Goal: Task Accomplishment & Management: Manage account settings

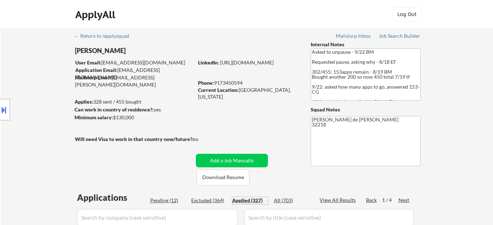
select select ""applied""
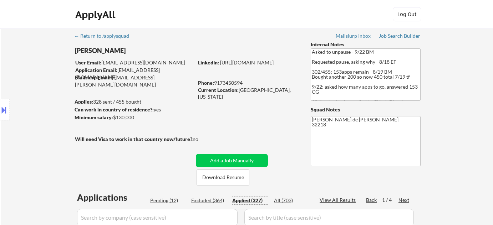
select select ""applied""
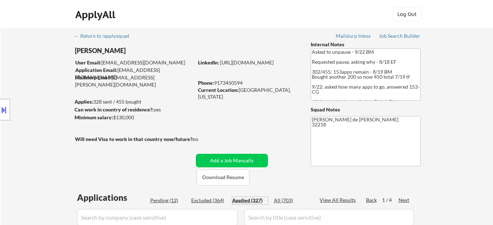
select select ""applied""
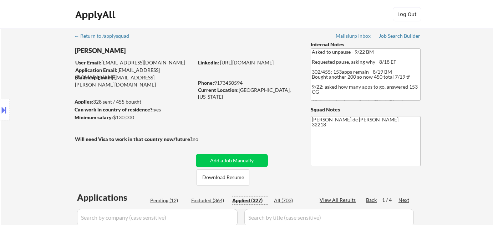
select select ""applied""
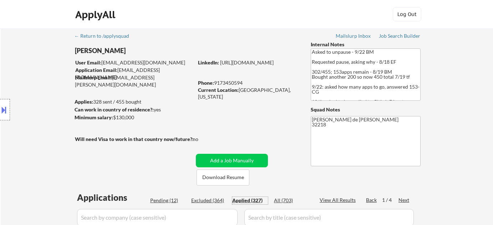
select select ""applied""
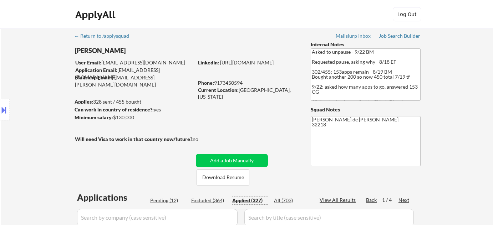
select select ""applied""
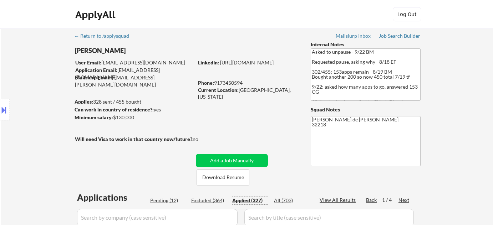
select select ""applied""
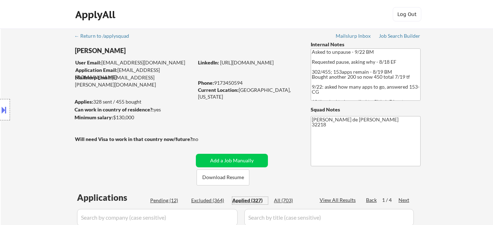
select select ""applied""
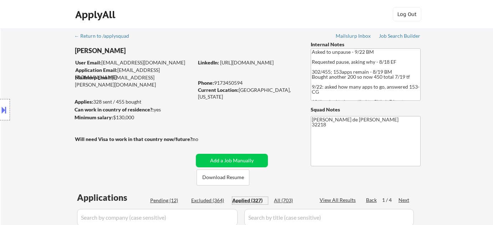
select select ""applied""
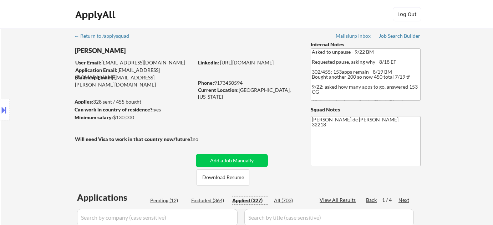
select select ""applied""
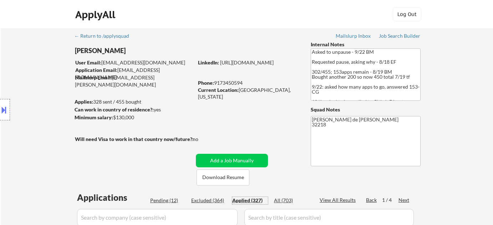
select select ""applied""
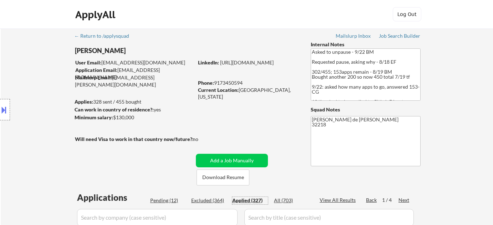
select select ""applied""
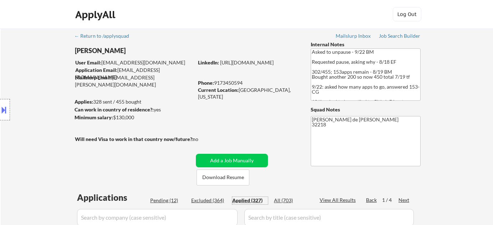
select select ""applied""
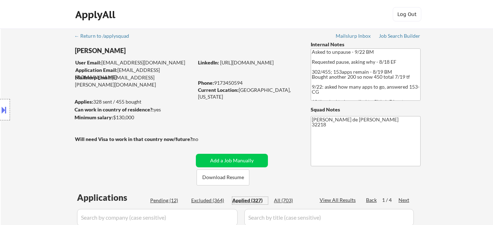
select select ""applied""
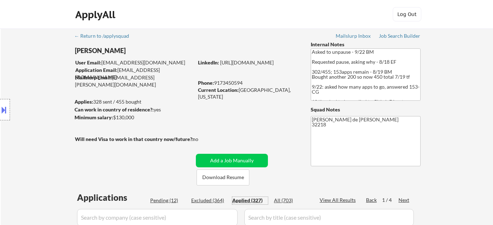
select select ""applied""
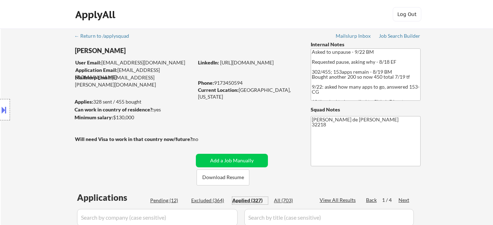
select select ""applied""
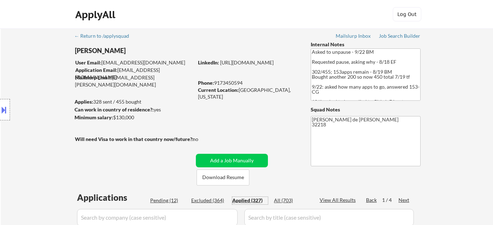
select select ""applied""
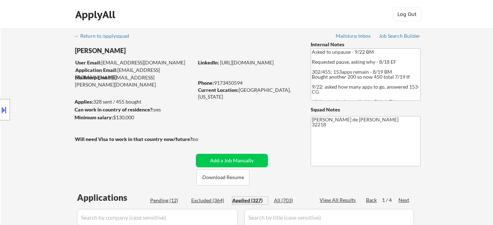
select select ""applied""
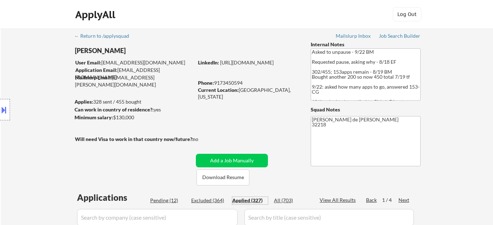
select select ""applied""
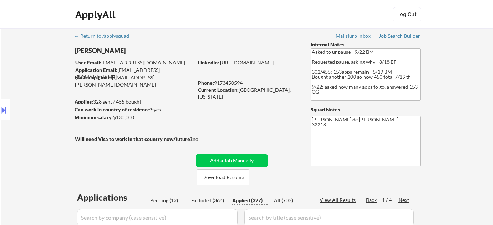
select select ""applied""
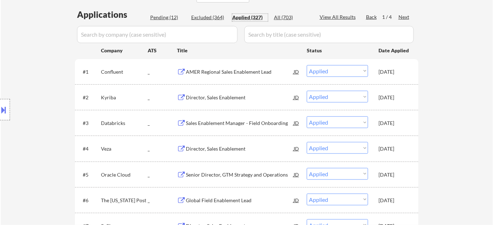
scroll to position [162, 0]
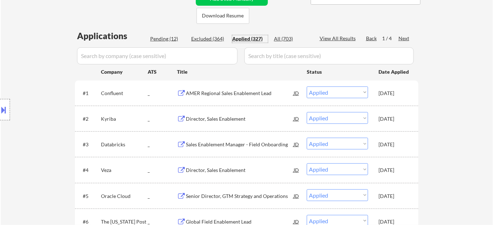
click at [216, 58] on input "input" at bounding box center [157, 55] width 160 height 17
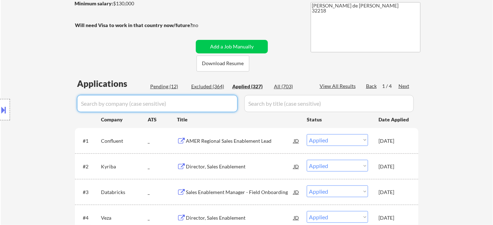
scroll to position [97, 0]
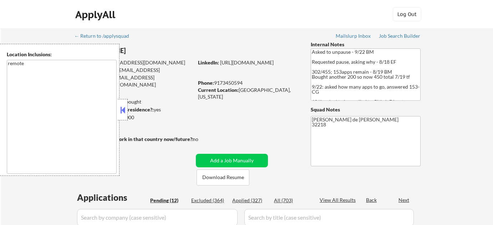
select select ""pending""
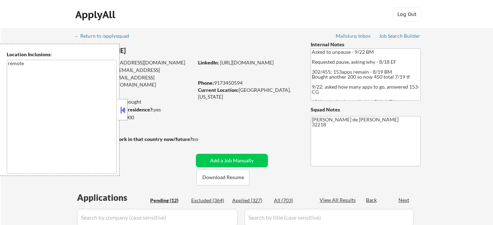
select select ""pending""
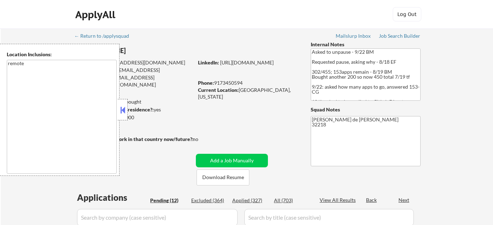
select select ""pending""
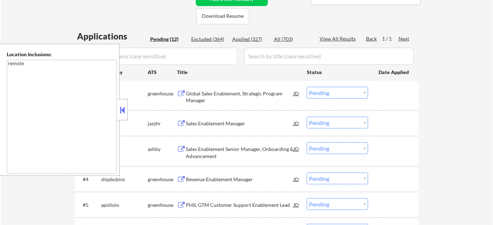
scroll to position [162, 0]
click at [127, 108] on div at bounding box center [123, 109] width 10 height 21
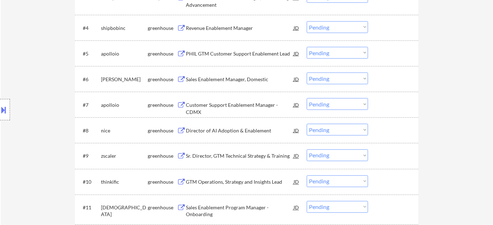
scroll to position [324, 0]
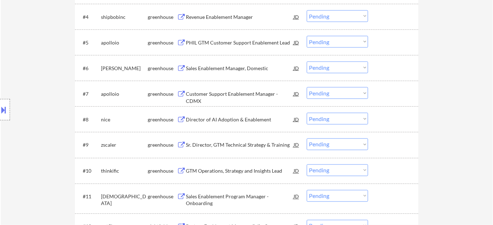
click at [233, 69] on div "Sales Enablement Manager, Domestic" at bounding box center [240, 68] width 108 height 7
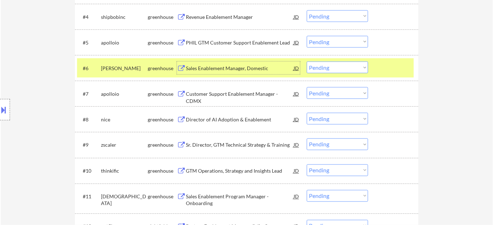
click at [325, 65] on select "Choose an option... Pending Applied Excluded (Questions) Excluded (Expired) Exc…" at bounding box center [337, 68] width 61 height 12
click at [307, 62] on select "Choose an option... Pending Applied Excluded (Questions) Excluded (Expired) Exc…" at bounding box center [337, 68] width 61 height 12
select select ""pending""
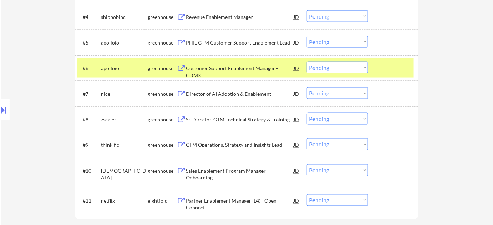
click at [248, 95] on div "Director of AI Adoption & Enablement" at bounding box center [240, 94] width 108 height 7
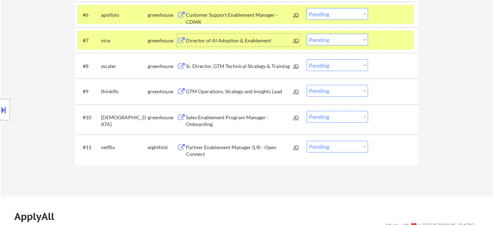
scroll to position [389, 0]
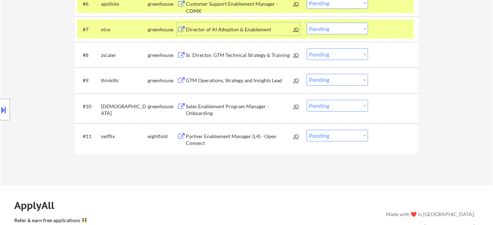
click at [200, 106] on div "Sales Enablement Program Manager - Onboarding" at bounding box center [240, 110] width 108 height 14
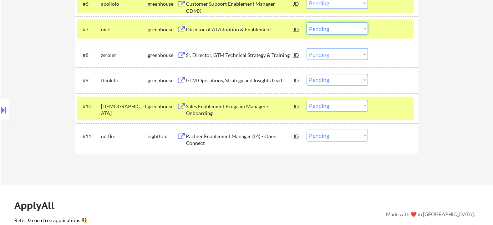
click at [329, 31] on select "Choose an option... Pending Applied Excluded (Questions) Excluded (Expired) Exc…" at bounding box center [337, 29] width 61 height 12
click at [307, 23] on select "Choose an option... Pending Applied Excluded (Questions) Excluded (Expired) Exc…" at bounding box center [337, 29] width 61 height 12
select select ""pending""
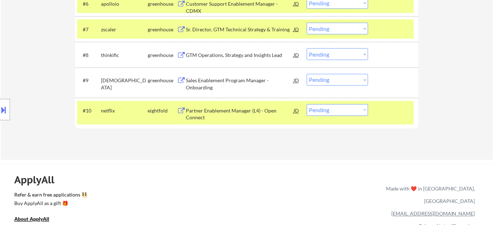
click at [225, 115] on div "Partner Enablement Manager (L4) - Open Connect" at bounding box center [240, 115] width 108 height 14
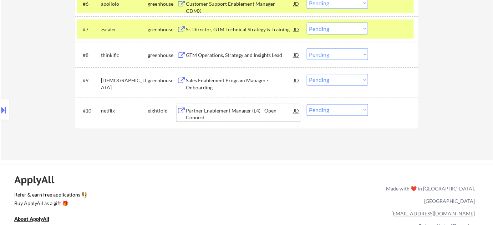
click at [210, 106] on div "Partner Enablement Manager (L4) - Open Connect" at bounding box center [240, 112] width 108 height 17
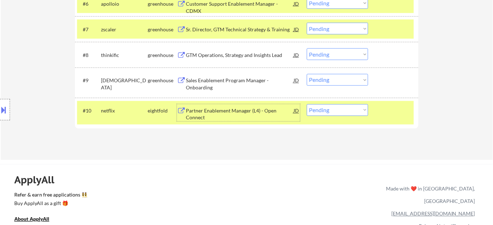
click at [206, 113] on div "Partner Enablement Manager (L4) - Open Connect" at bounding box center [240, 115] width 108 height 14
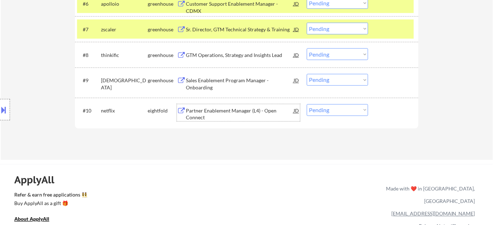
click at [224, 110] on div "Partner Enablement Manager (L4) - Open Connect" at bounding box center [240, 115] width 108 height 14
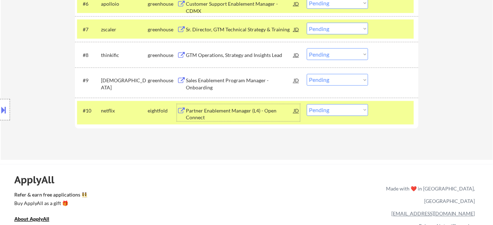
click at [201, 116] on div "Partner Enablement Manager (L4) - Open Connect" at bounding box center [240, 115] width 108 height 14
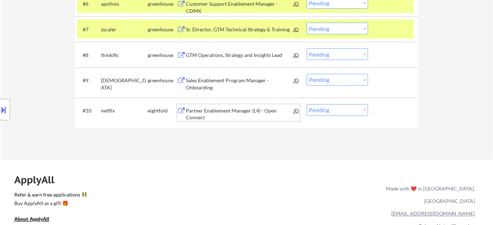
click at [220, 114] on div "Partner Enablement Manager (L4) - Open Connect" at bounding box center [240, 115] width 108 height 14
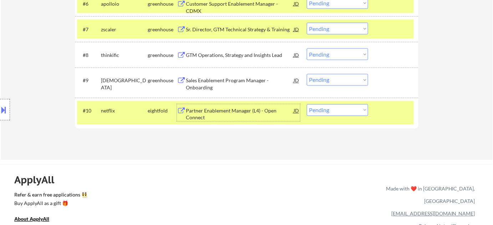
click at [198, 108] on div "Partner Enablement Manager (L4) - Open Connect" at bounding box center [240, 115] width 108 height 14
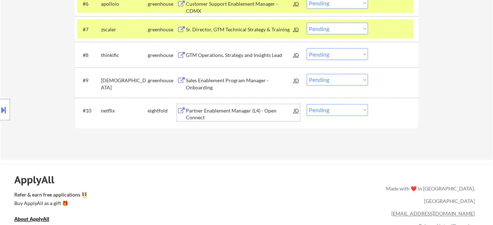
click at [327, 109] on select "Choose an option... Pending Applied Excluded (Questions) Excluded (Expired) Exc…" at bounding box center [337, 110] width 61 height 12
select select ""excluded__bad_match_""
click at [307, 104] on select "Choose an option... Pending Applied Excluded (Questions) Excluded (Expired) Exc…" at bounding box center [337, 110] width 61 height 12
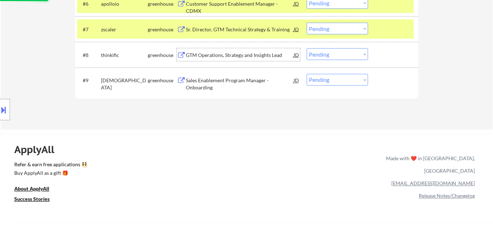
click at [253, 57] on div "GTM Operations, Strategy and Insights Lead" at bounding box center [240, 55] width 108 height 7
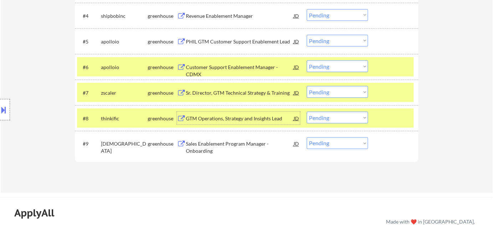
scroll to position [324, 0]
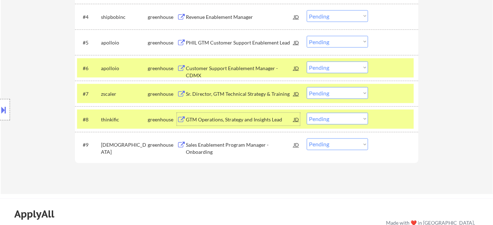
click at [243, 41] on div "PHIL GTM Customer Support Enablement Lead" at bounding box center [240, 42] width 108 height 7
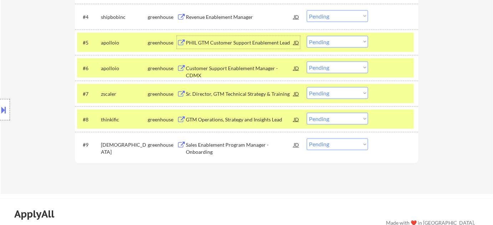
click at [331, 122] on select "Choose an option... Pending Applied Excluded (Questions) Excluded (Expired) Exc…" at bounding box center [337, 119] width 61 height 12
click at [307, 113] on select "Choose an option... Pending Applied Excluded (Questions) Excluded (Expired) Exc…" at bounding box center [337, 119] width 61 height 12
select select ""pending""
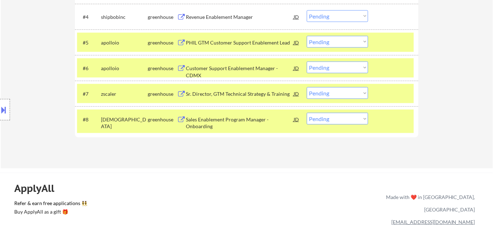
click at [332, 40] on select "Choose an option... Pending Applied Excluded (Questions) Excluded (Expired) Exc…" at bounding box center [337, 42] width 61 height 12
click at [307, 36] on select "Choose an option... Pending Applied Excluded (Questions) Excluded (Expired) Exc…" at bounding box center [337, 42] width 61 height 12
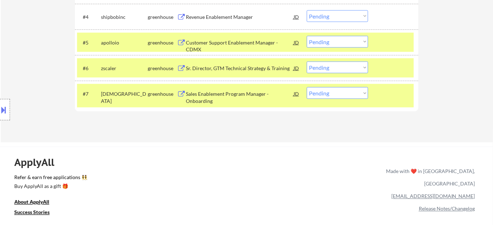
click at [239, 44] on div "Customer Support Enablement Manager - CDMX" at bounding box center [240, 46] width 108 height 14
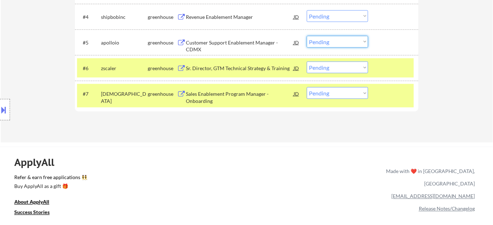
drag, startPoint x: 322, startPoint y: 37, endPoint x: 326, endPoint y: 45, distance: 8.6
click at [322, 37] on select "Choose an option... Pending Applied Excluded (Questions) Excluded (Expired) Exc…" at bounding box center [337, 42] width 61 height 12
click at [307, 36] on select "Choose an option... Pending Applied Excluded (Questions) Excluded (Expired) Exc…" at bounding box center [337, 42] width 61 height 12
select select ""pending""
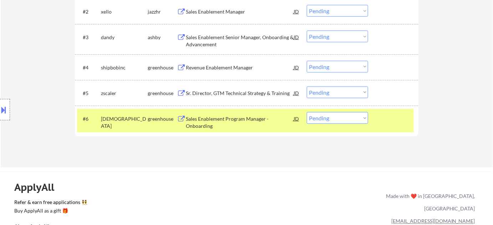
scroll to position [259, 0]
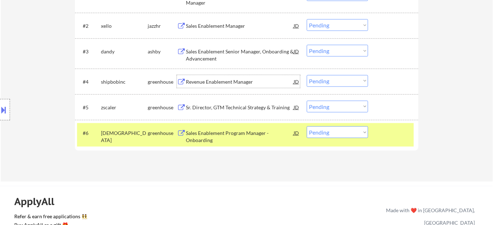
click at [224, 82] on div "Revenue Enablement Manager" at bounding box center [240, 81] width 108 height 7
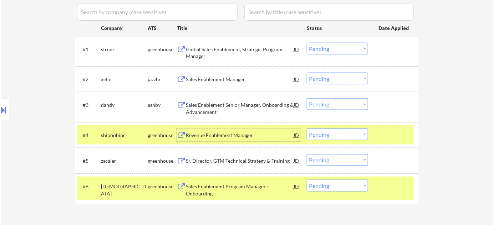
scroll to position [194, 0]
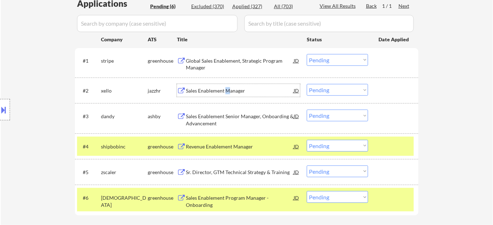
click at [227, 88] on div "Sales Enablement Manager" at bounding box center [240, 90] width 108 height 7
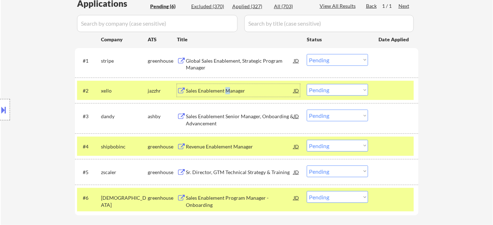
drag, startPoint x: 338, startPoint y: 90, endPoint x: 338, endPoint y: 94, distance: 3.9
click at [338, 90] on select "Choose an option... Pending Applied Excluded (Questions) Excluded (Expired) Exc…" at bounding box center [337, 90] width 61 height 12
click at [307, 84] on select "Choose an option... Pending Applied Excluded (Questions) Excluded (Expired) Exc…" at bounding box center [337, 90] width 61 height 12
select select ""pending""
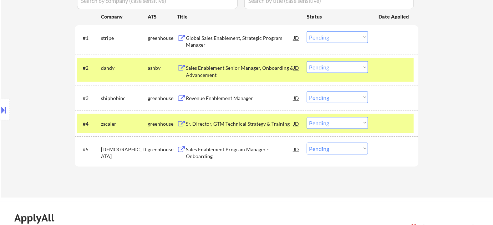
scroll to position [227, 0]
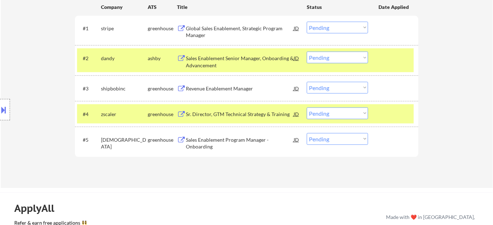
click at [220, 144] on div "Sales Enablement Program Manager - Onboarding" at bounding box center [240, 144] width 108 height 14
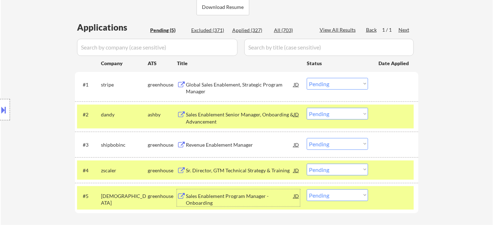
scroll to position [129, 0]
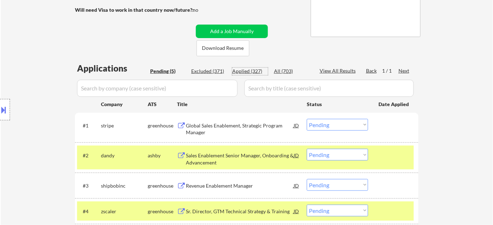
click at [256, 68] on div "Applied (327)" at bounding box center [250, 71] width 36 height 7
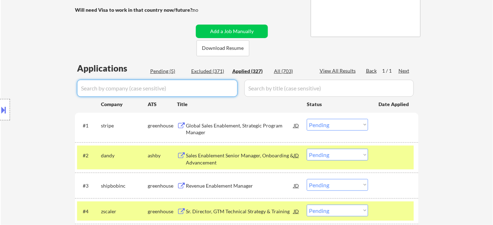
click at [223, 85] on input "input" at bounding box center [157, 88] width 160 height 17
type input "samsara"
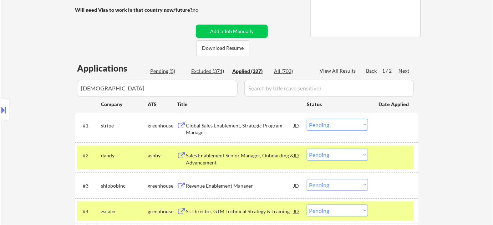
select select ""applied""
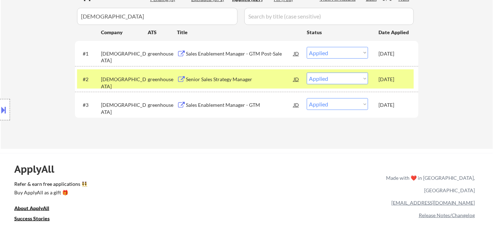
scroll to position [194, 0]
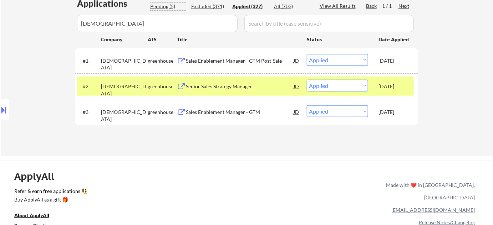
click at [163, 5] on div "Pending (5)" at bounding box center [168, 6] width 36 height 7
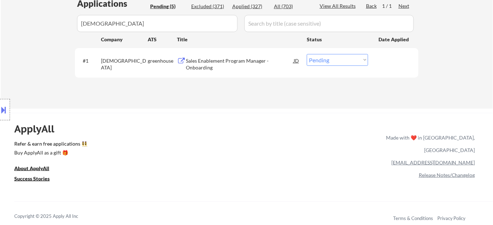
click at [334, 65] on select "Choose an option... Pending Applied Excluded (Questions) Excluded (Expired) Exc…" at bounding box center [337, 60] width 61 height 12
select select ""excluded__other_""
click at [307, 54] on select "Choose an option... Pending Applied Excluded (Questions) Excluded (Expired) Exc…" at bounding box center [337, 60] width 61 height 12
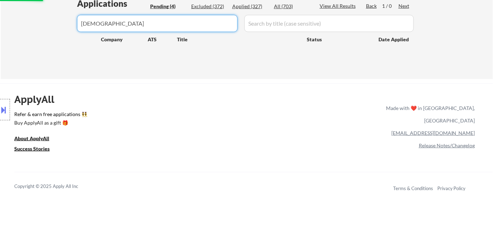
drag, startPoint x: 190, startPoint y: 25, endPoint x: 80, endPoint y: 32, distance: 110.8
click at [80, 32] on div "Applications Pending (4) Excluded (372) Applied (327) All (703) View All Result…" at bounding box center [246, 32] width 343 height 68
select select ""pending""
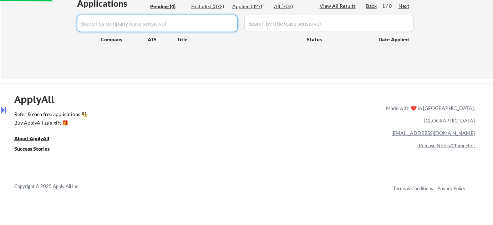
select select ""pending""
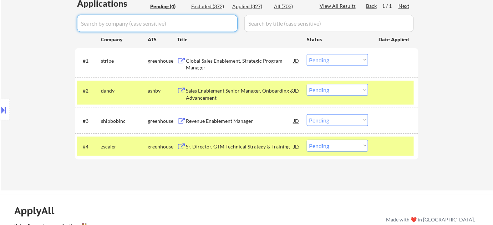
click at [249, 5] on div "Applied (327)" at bounding box center [250, 6] width 36 height 7
click at [214, 19] on input "input" at bounding box center [157, 23] width 160 height 17
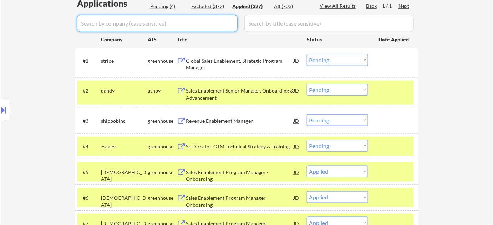
select select ""applied""
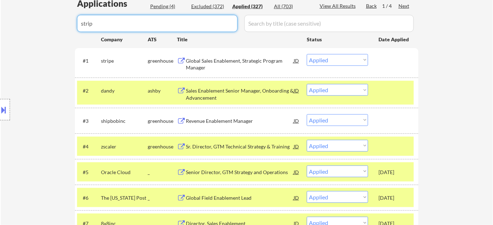
type input "stripe"
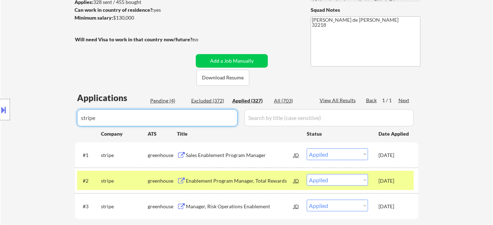
scroll to position [97, 0]
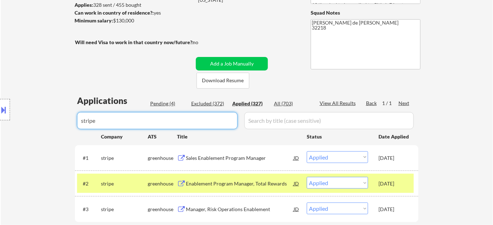
drag, startPoint x: 111, startPoint y: 119, endPoint x: 63, endPoint y: 112, distance: 48.4
click at [66, 113] on body "← Return to /applysquad Mailslurp Inbox Job Search Builder Kevin Williams User …" at bounding box center [246, 15] width 493 height 225
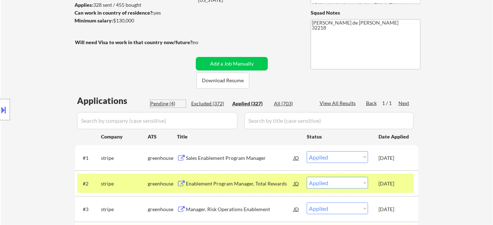
click at [168, 105] on div "Pending (4)" at bounding box center [168, 103] width 36 height 7
select select ""pending""
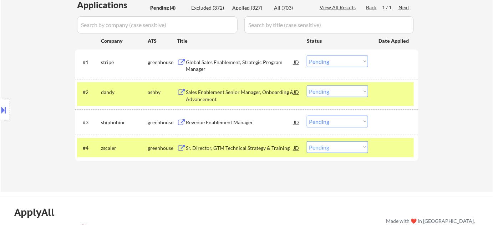
scroll to position [194, 0]
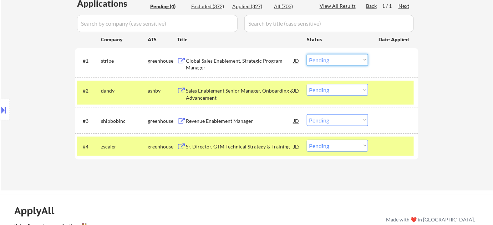
drag, startPoint x: 336, startPoint y: 60, endPoint x: 335, endPoint y: 64, distance: 4.7
click at [336, 60] on select "Choose an option... Pending Applied Excluded (Questions) Excluded (Expired) Exc…" at bounding box center [337, 60] width 61 height 12
click at [307, 54] on select "Choose an option... Pending Applied Excluded (Questions) Excluded (Expired) Exc…" at bounding box center [337, 60] width 61 height 12
select select ""pending""
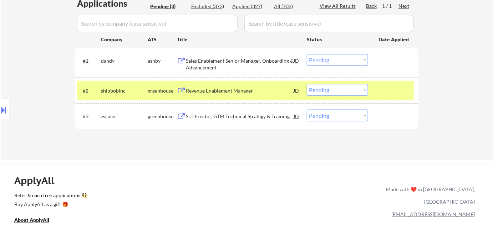
scroll to position [129, 0]
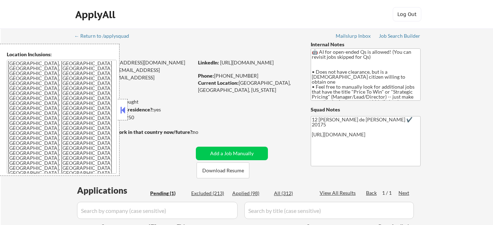
select select ""pending""
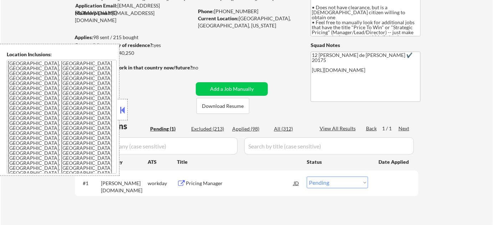
click at [126, 111] on button at bounding box center [123, 110] width 8 height 11
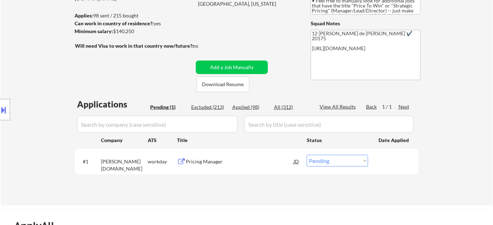
scroll to position [97, 0]
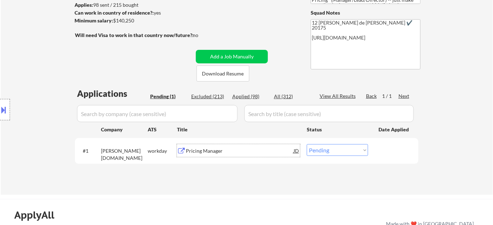
click at [201, 152] on div "Pricing Manager" at bounding box center [240, 151] width 108 height 7
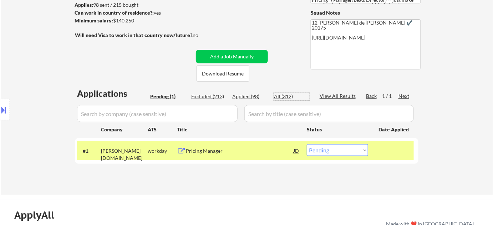
click at [287, 95] on div "All (312)" at bounding box center [292, 96] width 36 height 7
click at [213, 108] on input "input" at bounding box center [157, 113] width 160 height 17
select select ""applied""
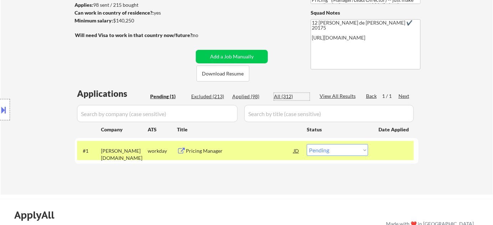
select select ""applied""
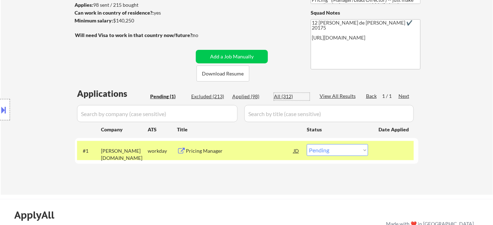
select select ""applied""
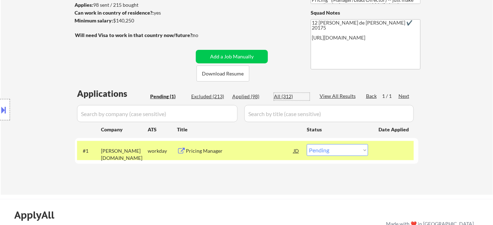
select select ""applied""
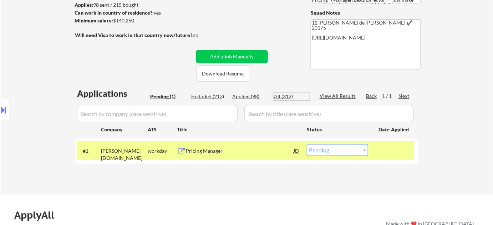
select select ""applied""
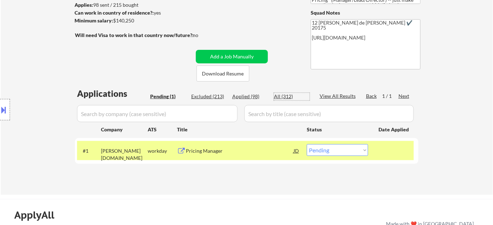
select select ""applied""
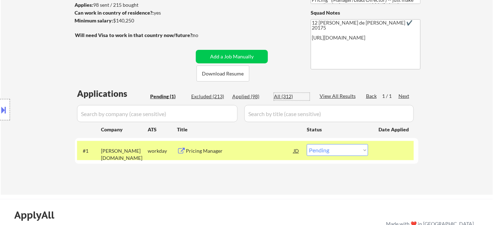
select select ""applied""
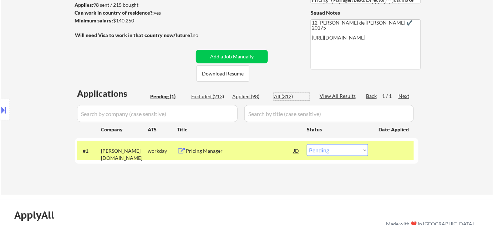
select select ""applied""
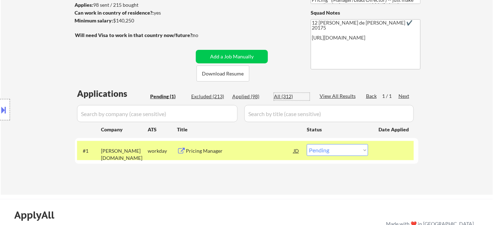
select select ""applied""
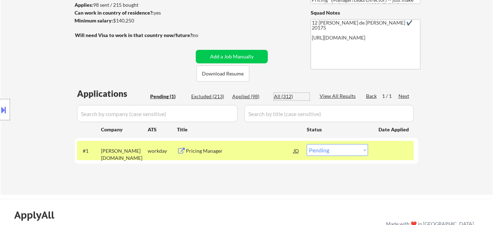
select select ""applied""
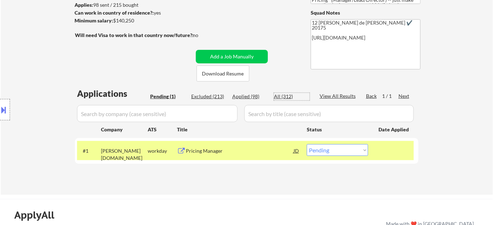
select select ""applied""
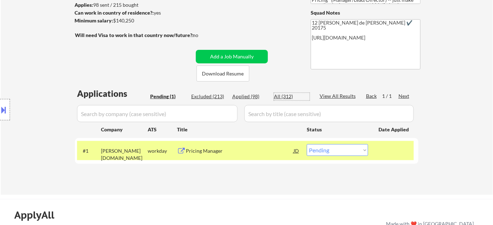
select select ""applied""
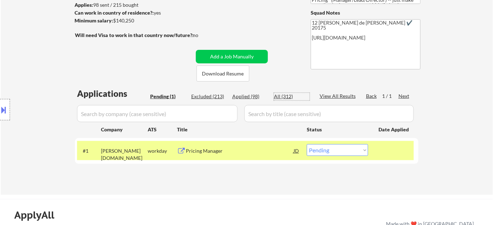
select select ""applied""
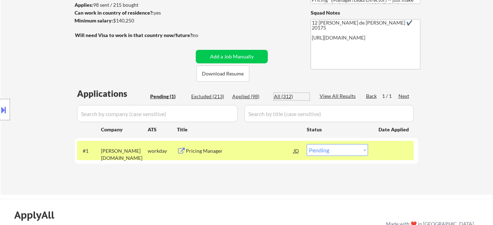
select select ""applied""
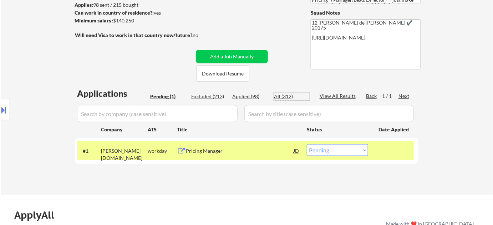
select select ""applied""
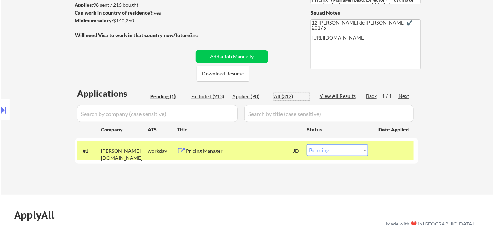
select select ""applied""
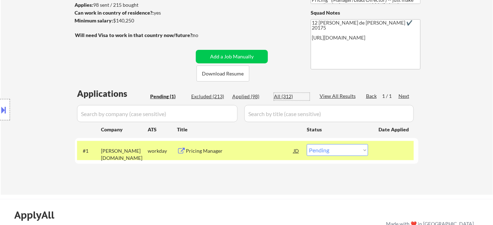
select select ""applied""
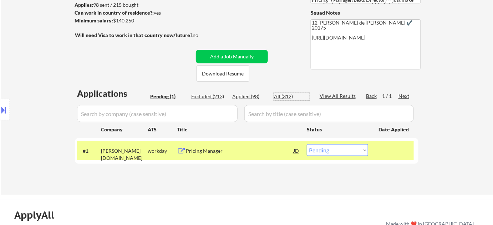
select select ""applied""
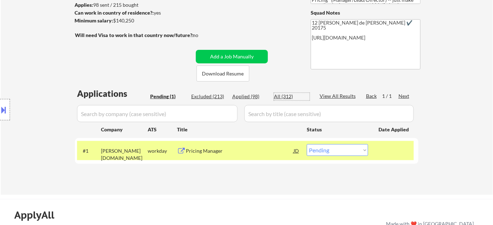
select select ""applied""
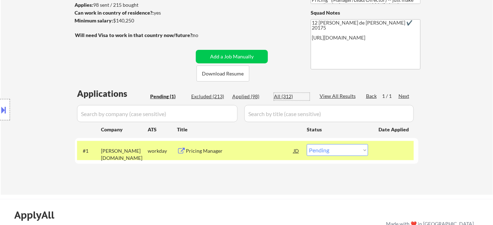
select select ""applied""
select select ""excluded__expired_""
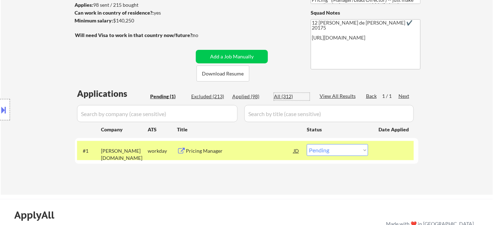
select select ""excluded__bad_match_""
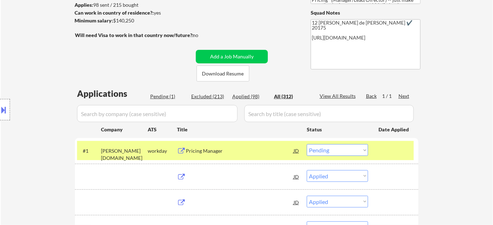
select select ""applied""
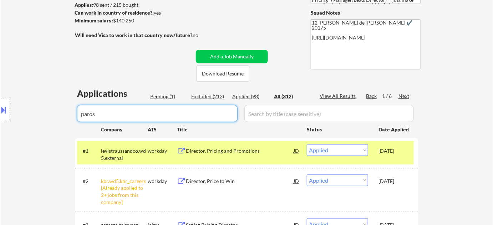
type input "parosn"
select select ""pending""
select select ""excluded__expired_""
select select ""excluded__salary_""
select select ""excluded__expired_""
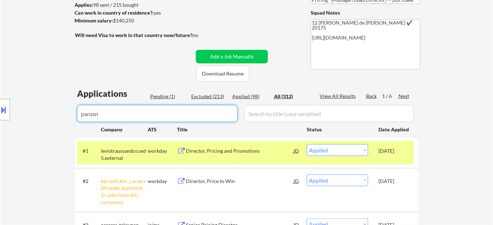
select select ""excluded__expired_""
select select ""excluded__bad_match_""
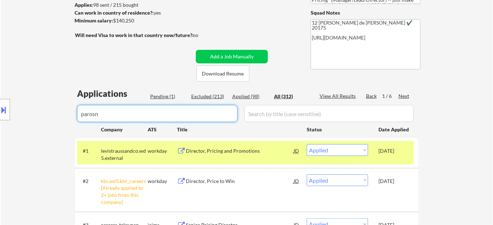
select select ""excluded__location_""
select select ""excluded__expired_""
select select ""excluded__other_""
select select ""excluded__expired_""
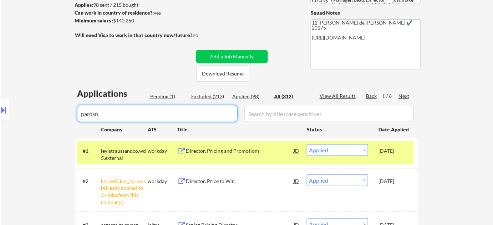
select select ""excluded__expired_""
select select ""excluded__location_""
select select ""excluded__expired_""
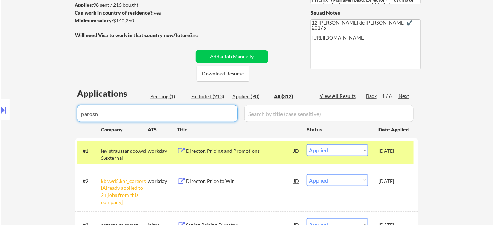
select select ""excluded""
select select ""excluded__salary_""
select select ""excluded__expired_""
select select ""excluded__location_""
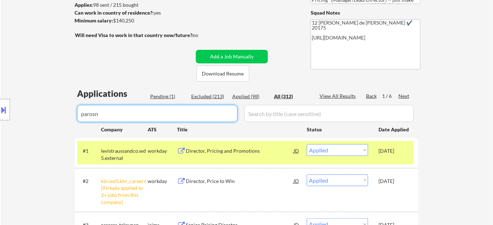
select select ""excluded__location_""
select select ""excluded__bad_match_""
select select ""excluded__other_""
select select ""excluded__expired_""
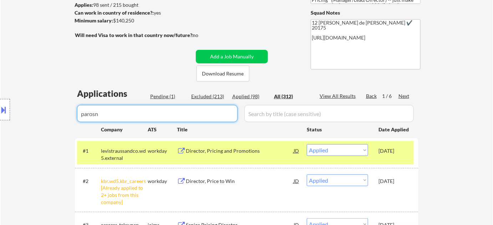
select select ""excluded__other_""
select select ""excluded__salary_""
select select ""excluded__expired_""
select select ""excluded__other_""
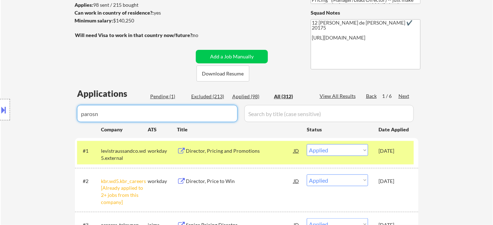
select select ""excluded__salary_""
select select ""excluded""
select select ""excluded__salary_""
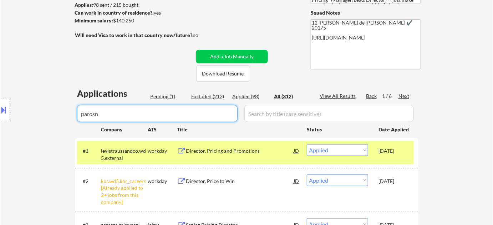
select select ""excluded""
select select ""excluded__expired_""
select select ""excluded__location_""
select select ""excluded__salary_""
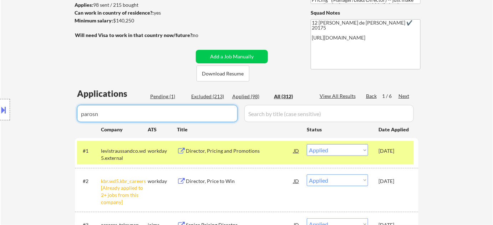
select select ""excluded__salary_""
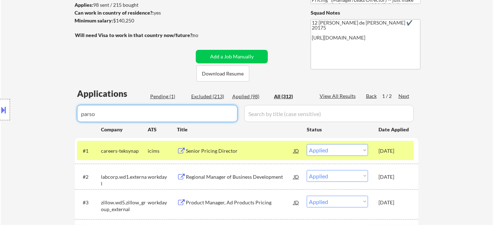
type input "parson"
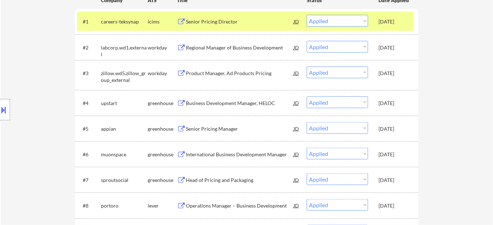
select select ""pending""
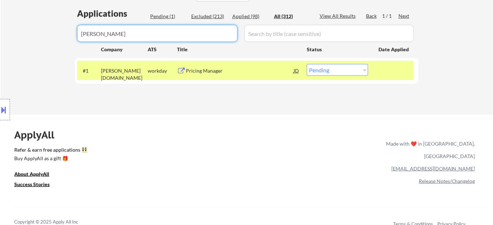
scroll to position [162, 0]
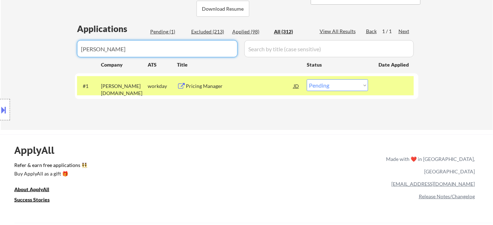
type input "parson"
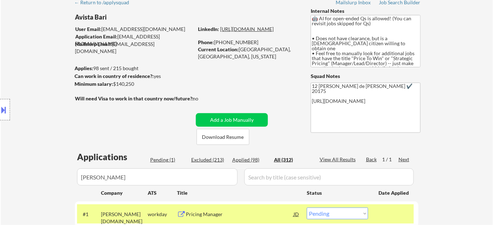
scroll to position [32, 0]
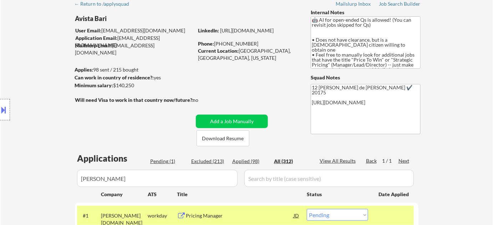
drag, startPoint x: 215, startPoint y: 41, endPoint x: 249, endPoint y: 42, distance: 33.9
click at [249, 42] on div "Phone: (703) 431-9321" at bounding box center [248, 43] width 101 height 7
copy div "(703) 431-9321"
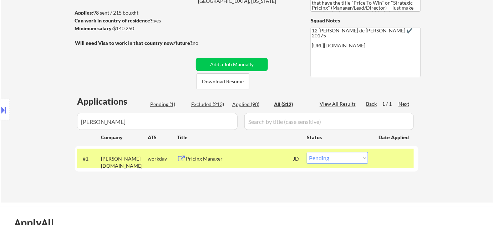
scroll to position [162, 0]
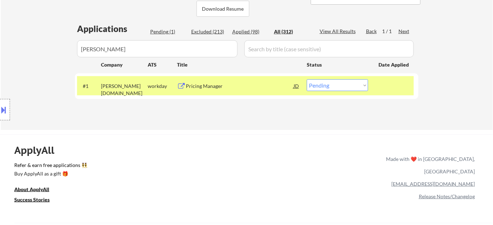
click at [335, 86] on select "Choose an option... Pending Applied Excluded (Questions) Excluded (Expired) Exc…" at bounding box center [337, 86] width 61 height 12
click at [324, 85] on select "Choose an option... Pending Applied Excluded (Questions) Excluded (Expired) Exc…" at bounding box center [337, 86] width 61 height 12
select select ""applied""
click at [307, 80] on select "Choose an option... Pending Applied Excluded (Questions) Excluded (Expired) Exc…" at bounding box center [337, 86] width 61 height 12
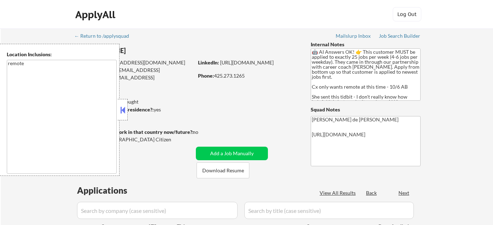
select select ""pending""
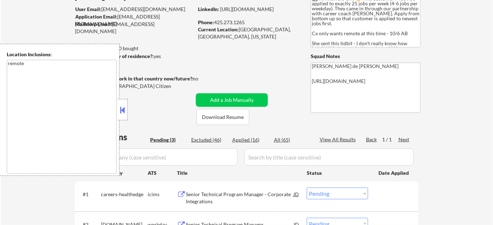
scroll to position [65, 0]
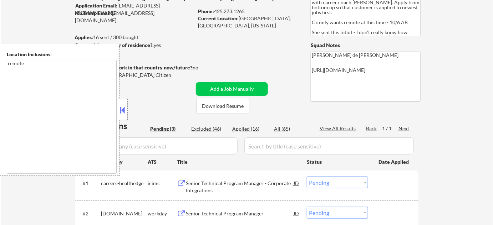
click at [123, 108] on button at bounding box center [123, 110] width 8 height 11
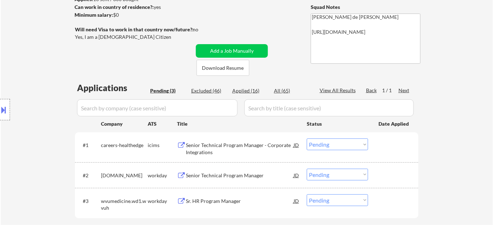
scroll to position [162, 0]
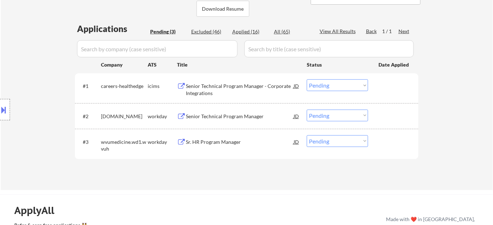
click at [235, 88] on div "Senior Technical Program Manager - Corporate Integrations" at bounding box center [240, 90] width 108 height 14
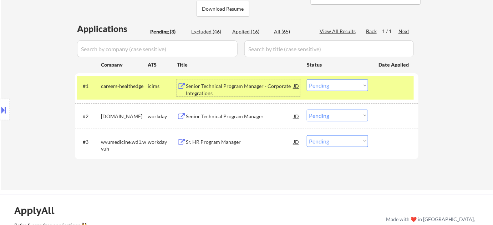
click at [226, 114] on div "Senior Technical Program Manager" at bounding box center [240, 116] width 108 height 7
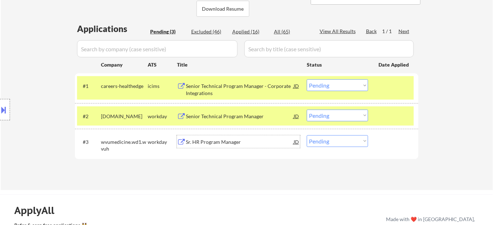
click at [201, 144] on div "Sr. HR Program Manager" at bounding box center [240, 142] width 108 height 7
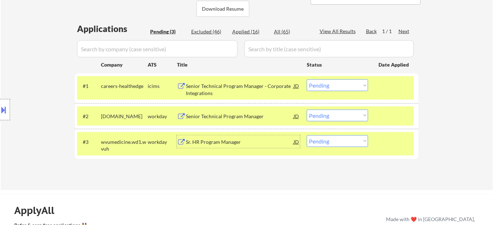
click at [340, 82] on select "Choose an option... Pending Applied Excluded (Questions) Excluded (Expired) Exc…" at bounding box center [337, 86] width 61 height 12
click at [307, 80] on select "Choose an option... Pending Applied Excluded (Questions) Excluded (Expired) Exc…" at bounding box center [337, 86] width 61 height 12
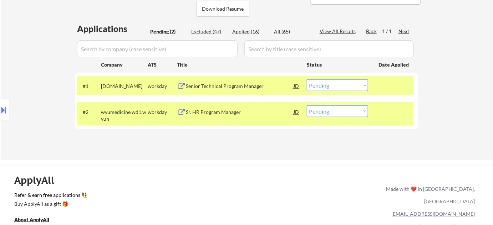
click at [335, 84] on select "Choose an option... Pending Applied Excluded (Questions) Excluded (Expired) Exc…" at bounding box center [337, 86] width 61 height 12
click at [307, 80] on select "Choose an option... Pending Applied Excluded (Questions) Excluded (Expired) Exc…" at bounding box center [337, 86] width 61 height 12
select select ""pending""
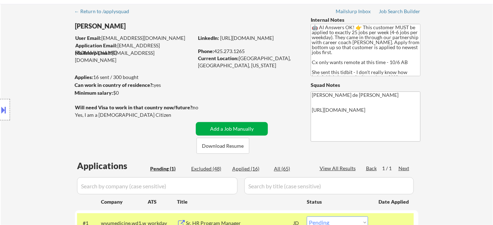
scroll to position [65, 0]
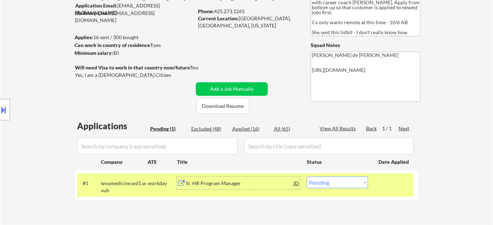
click at [231, 188] on div "Sr. HR Program Manager" at bounding box center [240, 183] width 108 height 13
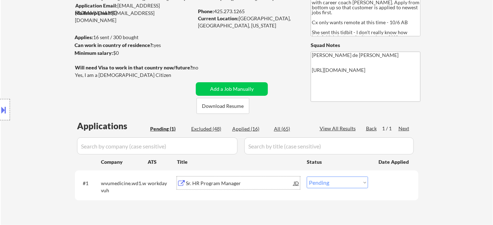
click at [214, 128] on div "Excluded (48)" at bounding box center [209, 129] width 36 height 7
click at [216, 127] on div "Excluded (48)" at bounding box center [209, 129] width 36 height 7
select select ""excluded__bad_match_""
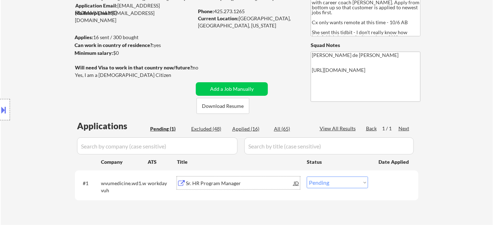
select select ""excluded__bad_match_""
select select ""excluded__expired_""
select select ""excluded__bad_match_""
select select ""excluded""
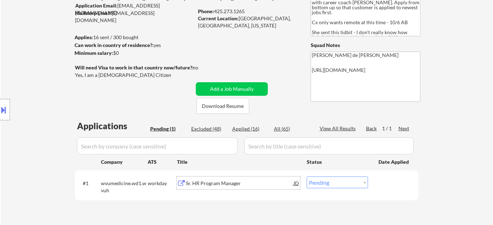
select select ""excluded__expired_""
select select ""excluded__other_""
select select ""excluded__bad_match_""
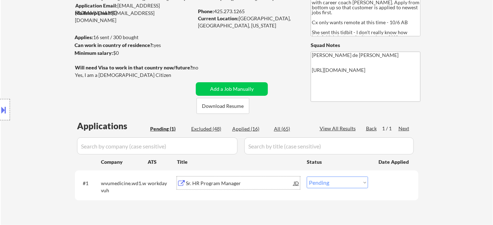
select select ""excluded__expired_""
select select ""excluded__bad_match_""
select select ""excluded__location_""
select select ""excluded__bad_match_""
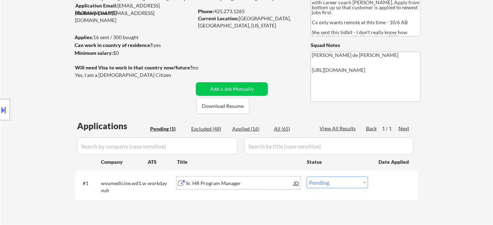
select select ""excluded__location_""
select select ""excluded__bad_match_""
select select ""excluded__location_""
select select ""excluded__bad_match_""
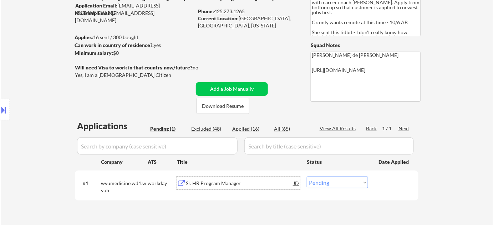
select select ""excluded__bad_match_""
select select ""excluded__location_""
select select ""excluded__bad_match_""
select select ""excluded__expired_""
select select ""excluded__bad_match_""
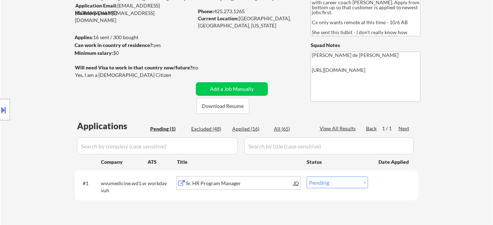
select select ""excluded__location_""
select select ""excluded__expired_""
select select ""excluded__bad_match_""
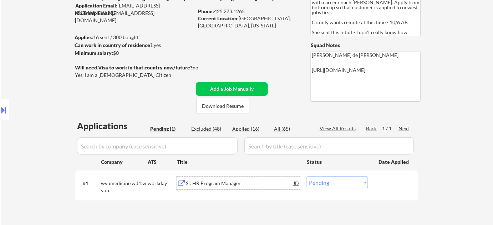
select select ""excluded__bad_match_""
select select ""excluded__location_""
select select ""excluded__expired_""
select select ""excluded__location_""
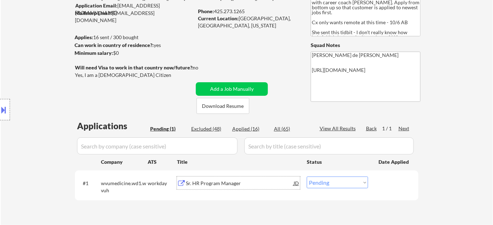
select select ""excluded__bad_match_""
select select ""excluded__location_""
select select ""excluded__bad_match_""
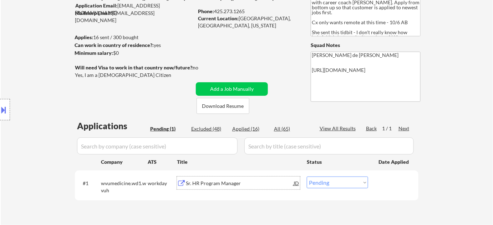
select select ""excluded__bad_match_""
select select ""excluded__expired_""
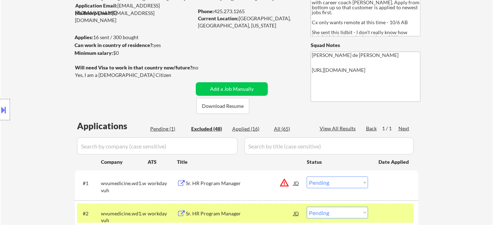
select select ""excluded__location_""
select select ""excluded__bad_match_""
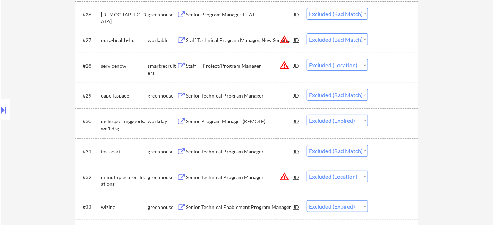
scroll to position [908, 0]
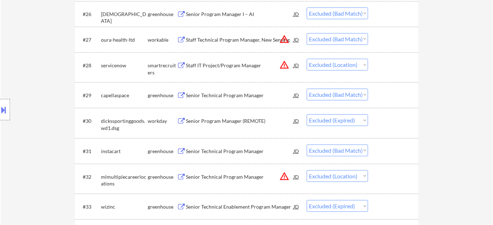
click at [400, 74] on div "#28 servicenow smartrecruiters Staff IT Project/Program Manager JD warning_ambe…" at bounding box center [245, 68] width 337 height 24
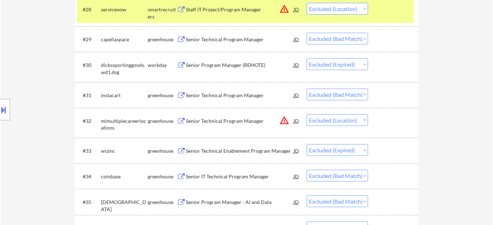
scroll to position [1102, 0]
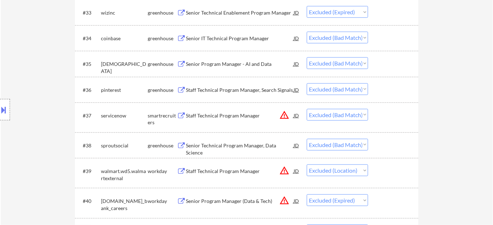
click at [399, 73] on div "#35 samsara greenhouse Senior Program Manager - AI and Data JD Choose an option…" at bounding box center [245, 63] width 337 height 19
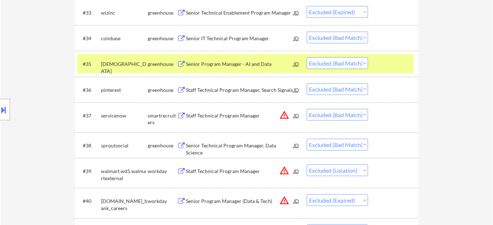
click at [403, 94] on div at bounding box center [393, 89] width 31 height 13
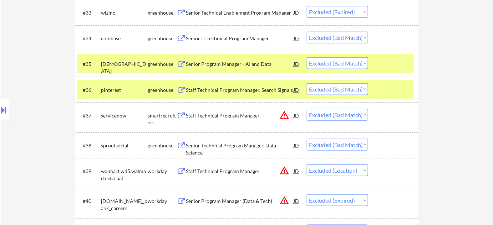
scroll to position [1232, 0]
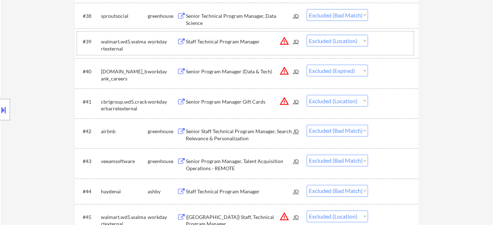
click at [398, 51] on div "#39 walmart.wd5.walmartexternal workday Staff Technical Program Manager JD warn…" at bounding box center [245, 44] width 337 height 24
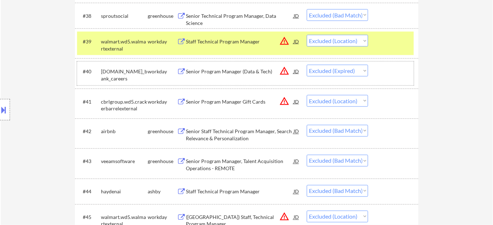
click at [404, 80] on div "#40 td.wd3.td_bank_careers workday Senior Program Manager (Data & Tech) JD warn…" at bounding box center [245, 74] width 337 height 24
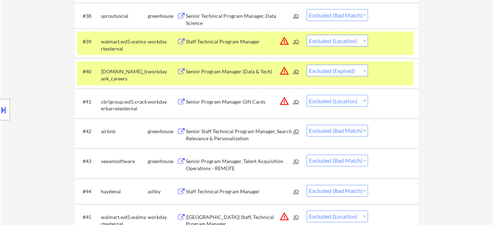
click at [404, 106] on div at bounding box center [393, 101] width 31 height 13
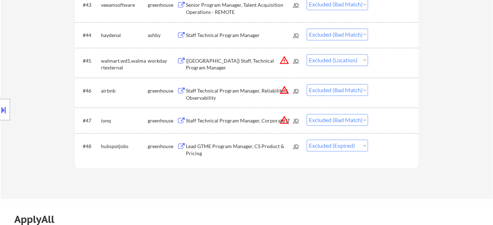
scroll to position [1426, 0]
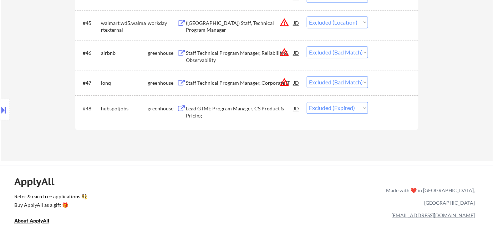
click at [402, 85] on div at bounding box center [393, 82] width 31 height 13
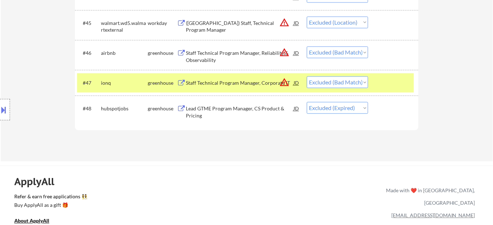
click at [400, 61] on div "#46 airbnb greenhouse Staff Technical Program Manager, Reliability & Observabil…" at bounding box center [245, 55] width 337 height 24
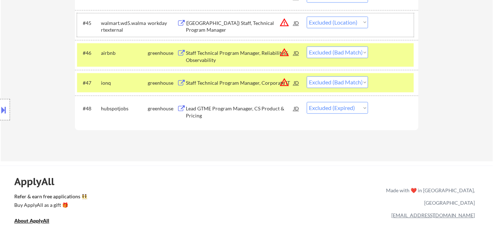
click at [397, 32] on div "#45 walmart.wd5.walmartexternal workday (USA) Staff, Technical Program Manager …" at bounding box center [245, 25] width 337 height 24
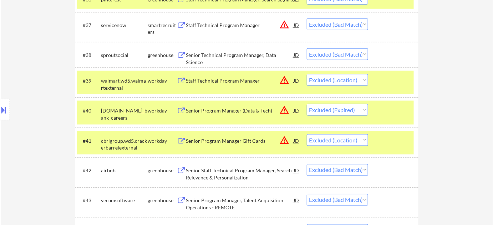
scroll to position [1167, 0]
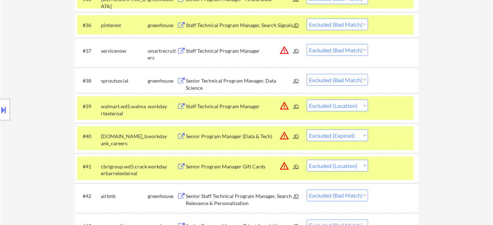
click at [418, 75] on div "#38 sproutsocial greenhouse Senior Technical Program Manager, Data Science JD C…" at bounding box center [246, 81] width 343 height 26
click at [399, 61] on div "#37 servicenow smartrecruiters Staff Technical Program Manager JD warning_amber…" at bounding box center [245, 53] width 337 height 24
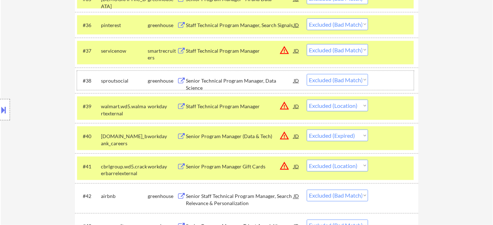
click at [395, 76] on div at bounding box center [393, 80] width 31 height 13
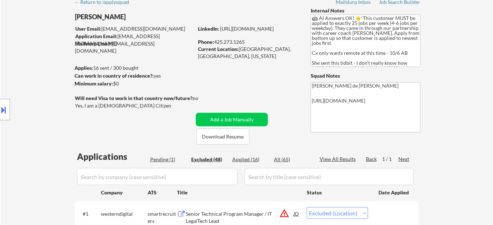
scroll to position [97, 0]
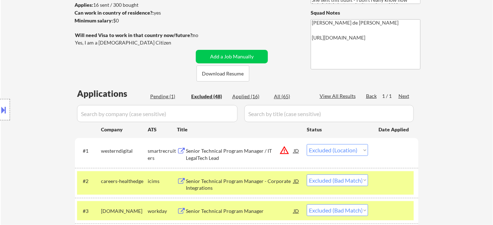
click at [158, 96] on div "Pending (1)" at bounding box center [168, 96] width 36 height 7
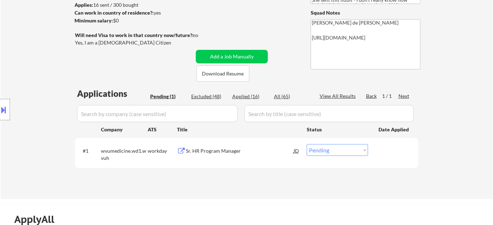
click at [345, 152] on select "Choose an option... Pending Applied Excluded (Questions) Excluded (Expired) Exc…" at bounding box center [337, 150] width 61 height 12
select select ""applied""
click at [307, 144] on select "Choose an option... Pending Applied Excluded (Questions) Excluded (Expired) Exc…" at bounding box center [337, 150] width 61 height 12
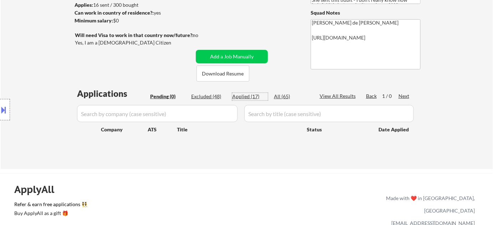
click at [259, 96] on div "Applied (17)" at bounding box center [250, 96] width 36 height 7
select select ""applied""
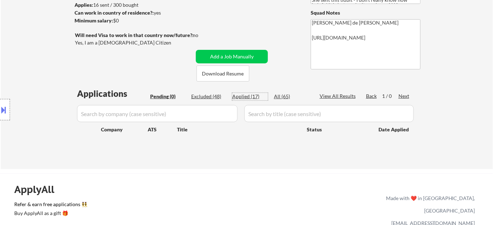
select select ""applied""
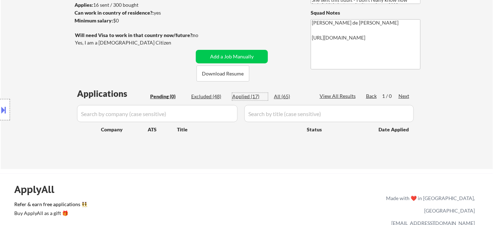
select select ""applied""
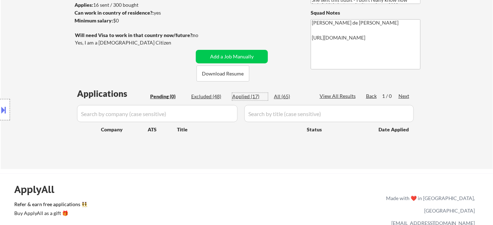
select select ""applied""
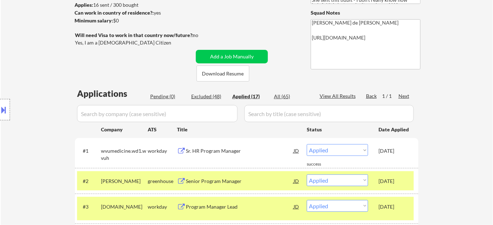
click at [222, 153] on div "Sr. HR Program Manager" at bounding box center [240, 151] width 108 height 7
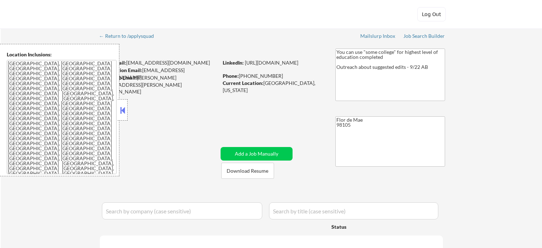
select select ""pending""
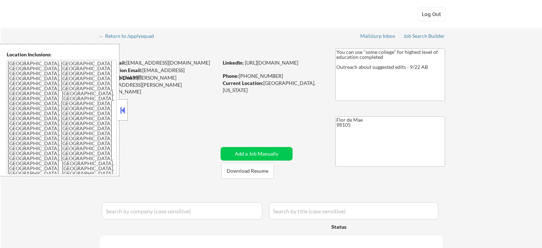
select select ""pending""
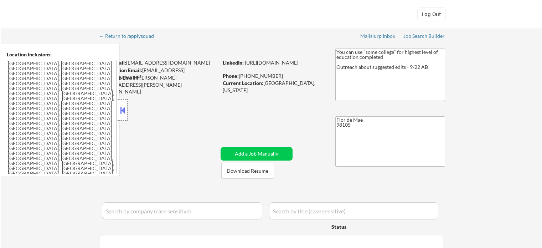
select select ""pending""
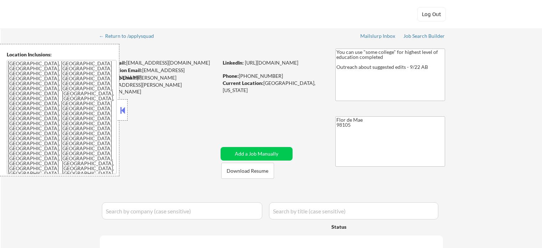
select select ""pending""
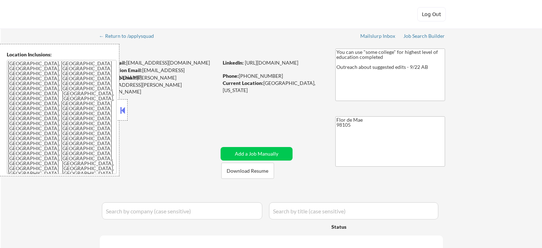
select select ""pending""
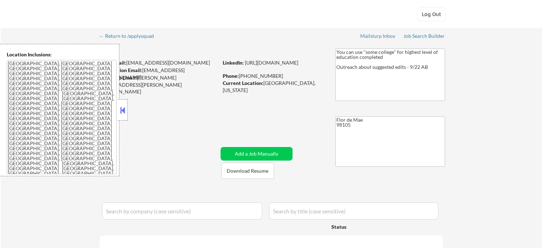
select select ""pending""
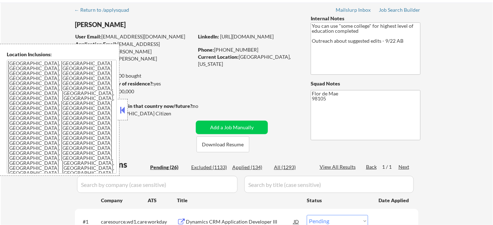
scroll to position [65, 0]
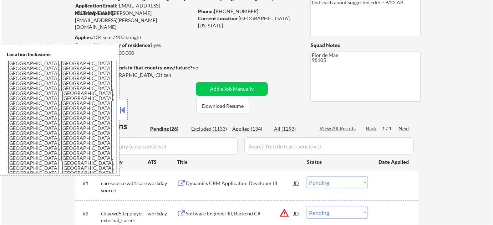
click at [124, 109] on button at bounding box center [123, 110] width 8 height 11
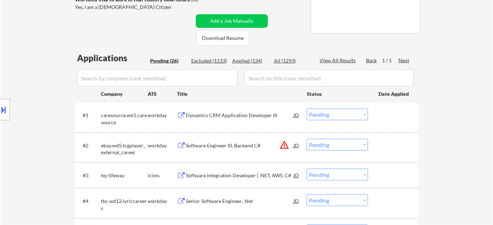
scroll to position [162, 0]
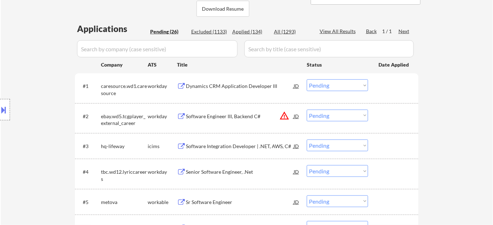
click at [338, 118] on select "Choose an option... Pending Applied Excluded (Questions) Excluded (Expired) Exc…" at bounding box center [337, 116] width 61 height 12
click at [307, 110] on select "Choose an option... Pending Applied Excluded (Questions) Excluded (Expired) Exc…" at bounding box center [337, 116] width 61 height 12
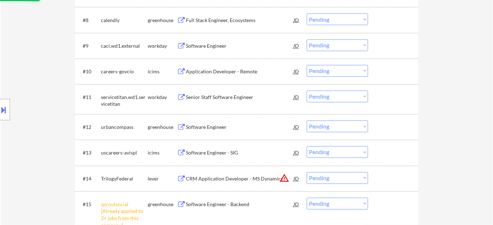
scroll to position [519, 0]
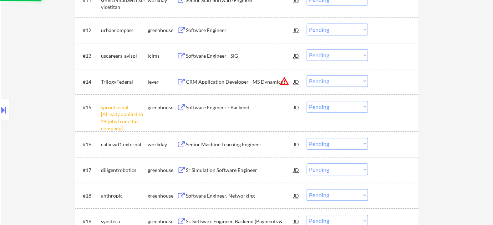
select select ""pending""
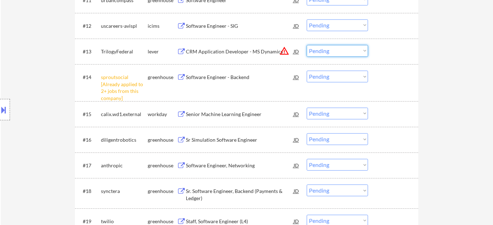
click at [333, 55] on select "Choose an option... Pending Applied Excluded (Questions) Excluded (Expired) Exc…" at bounding box center [337, 51] width 61 height 12
click at [307, 45] on select "Choose an option... Pending Applied Excluded (Questions) Excluded (Expired) Exc…" at bounding box center [337, 51] width 61 height 12
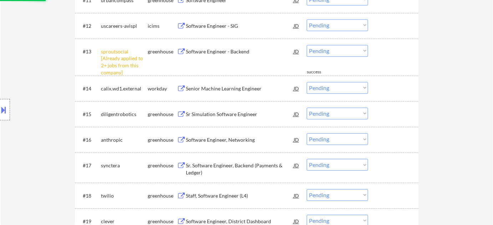
click at [333, 52] on select "Choose an option... Pending Applied Excluded (Questions) Excluded (Expired) Exc…" at bounding box center [337, 51] width 61 height 12
click at [307, 45] on select "Choose an option... Pending Applied Excluded (Questions) Excluded (Expired) Exc…" at bounding box center [337, 51] width 61 height 12
select select ""pending""
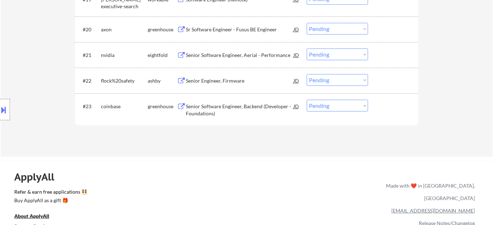
scroll to position [681, 0]
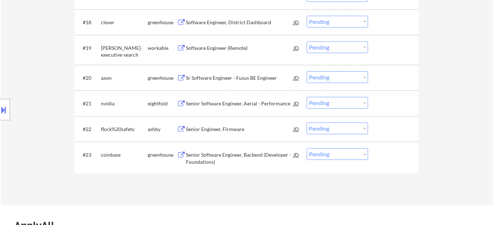
click at [242, 104] on div "Senior Software Engineer, Aerial - Performance" at bounding box center [240, 103] width 108 height 7
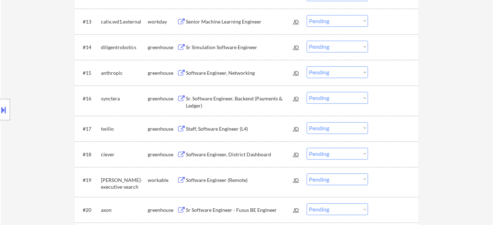
scroll to position [551, 0]
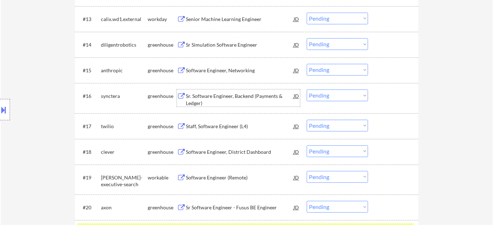
click at [208, 98] on div "Sr. Software Engineer, Backend (Payments & Ledger)" at bounding box center [240, 100] width 108 height 14
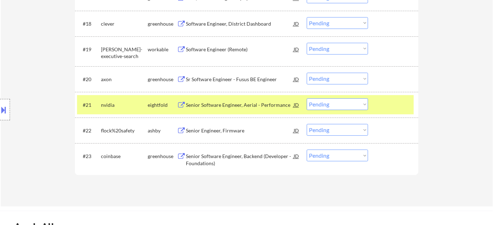
scroll to position [681, 0]
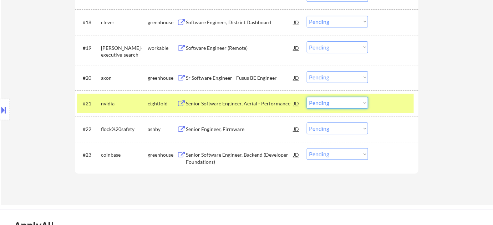
drag, startPoint x: 337, startPoint y: 104, endPoint x: 339, endPoint y: 108, distance: 4.2
click at [337, 104] on select "Choose an option... Pending Applied Excluded (Questions) Excluded (Expired) Exc…" at bounding box center [337, 103] width 61 height 12
click at [307, 97] on select "Choose an option... Pending Applied Excluded (Questions) Excluded (Expired) Exc…" at bounding box center [337, 103] width 61 height 12
select select ""pending""
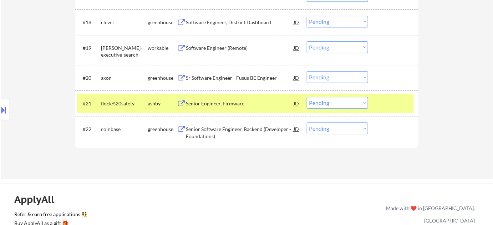
click at [246, 81] on div "Sr Software Engineer - Fusus BE Engineer" at bounding box center [240, 78] width 108 height 7
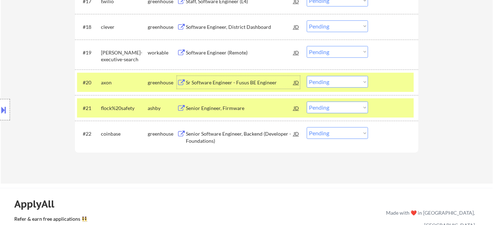
scroll to position [616, 0]
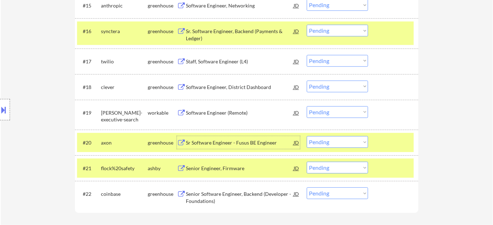
click at [222, 86] on div "Software Engineer, District Dashboard" at bounding box center [240, 87] width 108 height 7
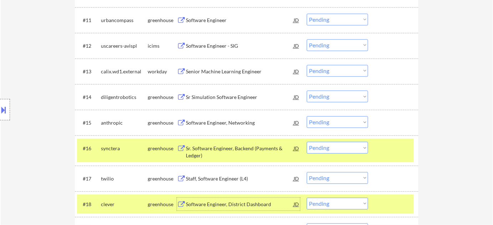
scroll to position [486, 0]
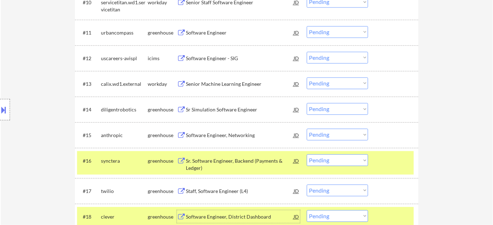
click at [225, 137] on div "Software Engineer, Networking" at bounding box center [240, 135] width 108 height 7
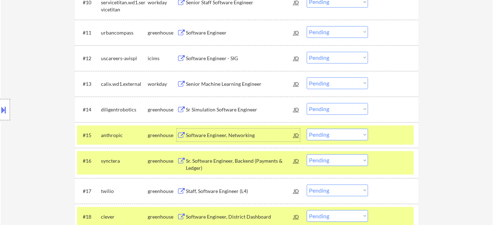
click at [356, 164] on select "Choose an option... Pending Applied Excluded (Questions) Excluded (Expired) Exc…" at bounding box center [337, 160] width 61 height 12
click at [307, 154] on select "Choose an option... Pending Applied Excluded (Questions) Excluded (Expired) Exc…" at bounding box center [337, 160] width 61 height 12
select select ""pending""
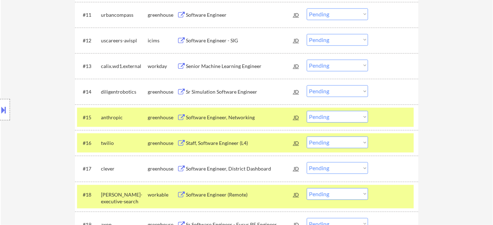
scroll to position [519, 0]
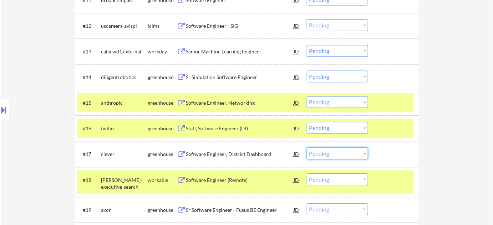
drag, startPoint x: 342, startPoint y: 154, endPoint x: 343, endPoint y: 150, distance: 4.1
click at [342, 154] on select "Choose an option... Pending Applied Excluded (Questions) Excluded (Expired) Exc…" at bounding box center [337, 154] width 61 height 12
click at [307, 148] on select "Choose an option... Pending Applied Excluded (Questions) Excluded (Expired) Exc…" at bounding box center [337, 154] width 61 height 12
select select ""pending""
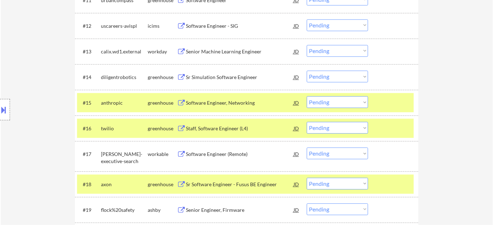
click at [246, 99] on div "Software Engineer, Networking" at bounding box center [240, 102] width 108 height 7
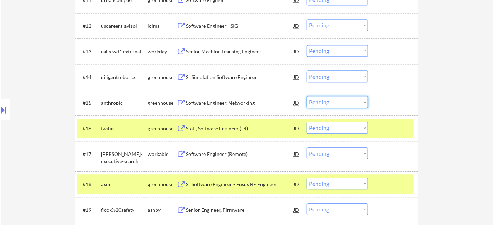
click at [328, 102] on select "Choose an option... Pending Applied Excluded (Questions) Excluded (Expired) Exc…" at bounding box center [337, 102] width 61 height 12
click at [307, 96] on select "Choose an option... Pending Applied Excluded (Questions) Excluded (Expired) Exc…" at bounding box center [337, 102] width 61 height 12
select select ""pending""
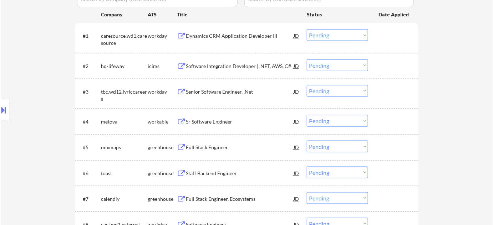
scroll to position [65, 0]
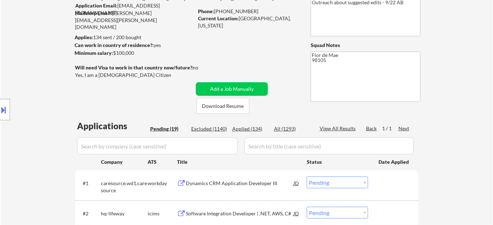
click at [260, 127] on div "Applied (134)" at bounding box center [250, 129] width 36 height 7
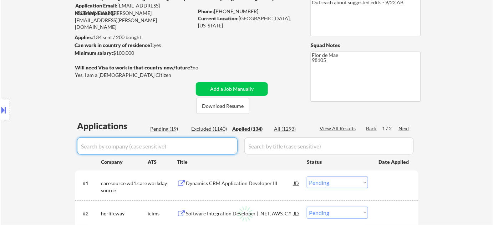
click at [219, 149] on input "input" at bounding box center [157, 146] width 160 height 17
type input "axon"
select select ""applied""
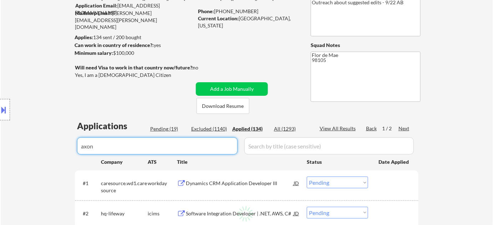
select select ""applied""
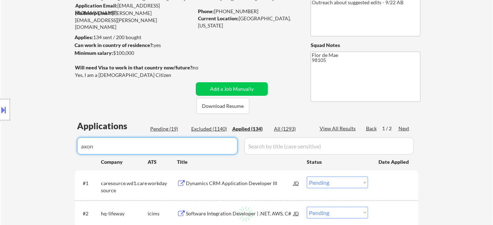
select select ""applied""
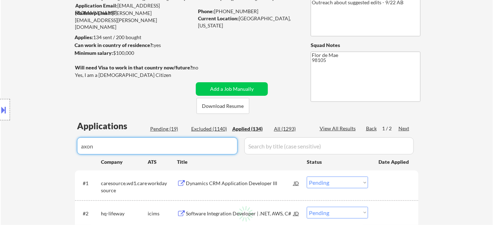
select select ""applied""
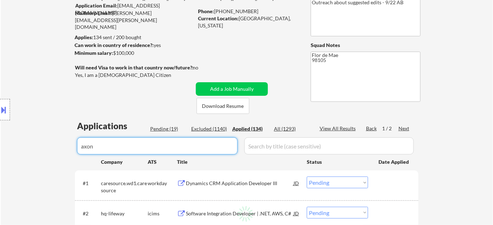
select select ""applied""
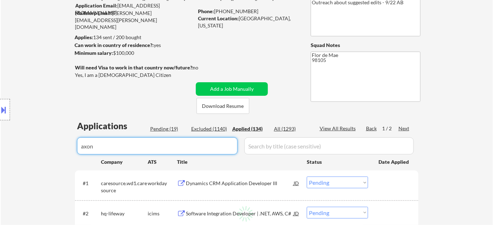
select select ""applied""
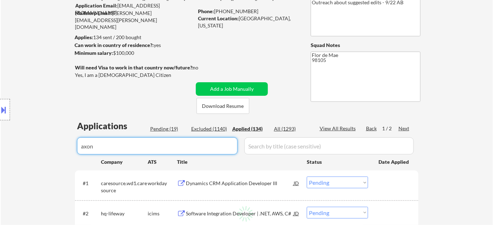
select select ""applied""
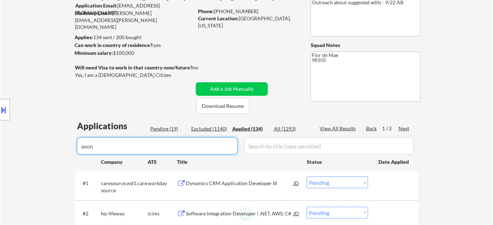
select select ""applied""
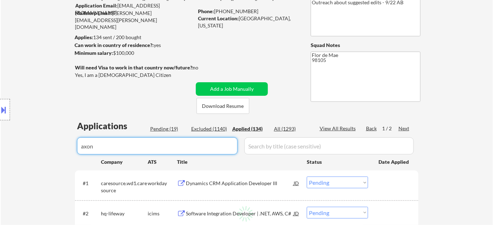
select select ""applied""
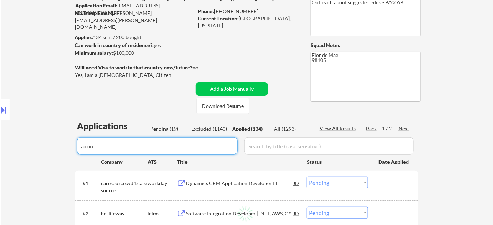
select select ""applied""
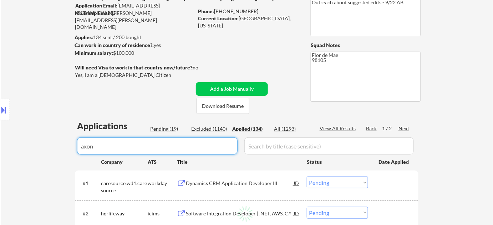
select select ""applied""
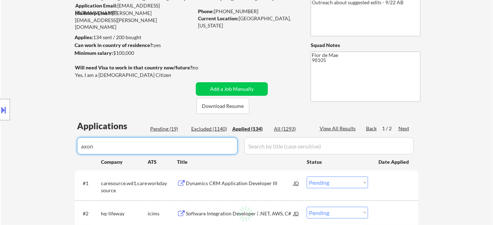
select select ""applied""
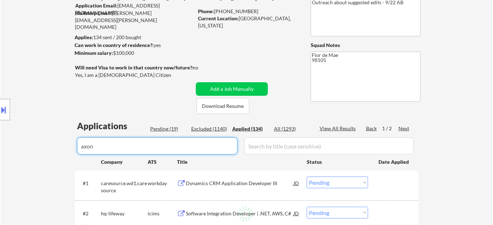
select select ""applied""
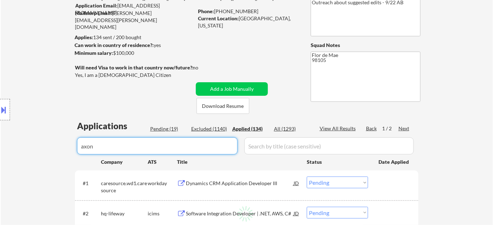
select select ""applied""
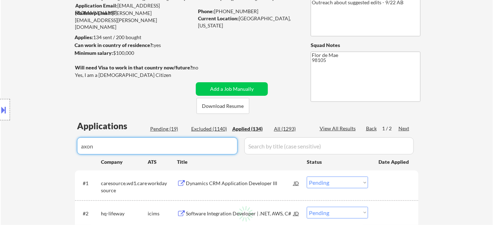
select select ""applied""
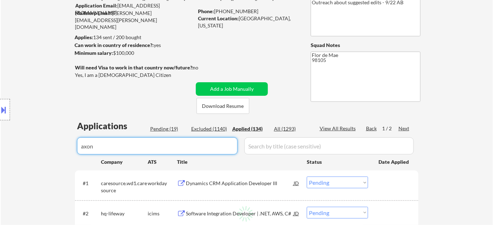
select select ""applied""
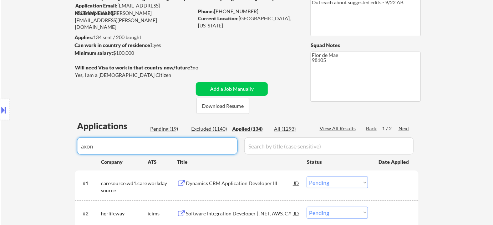
select select ""applied""
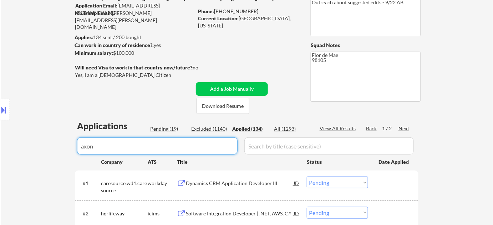
select select ""applied""
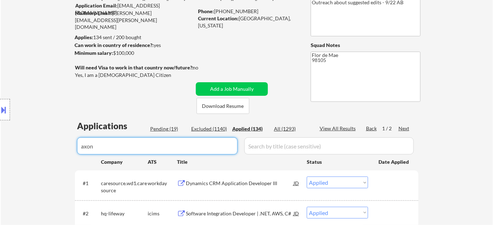
select select ""applied""
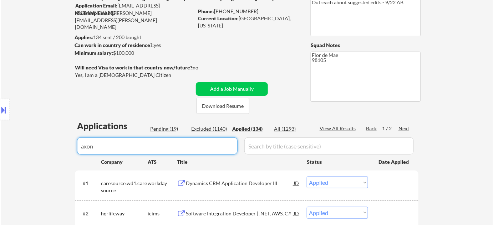
select select ""applied""
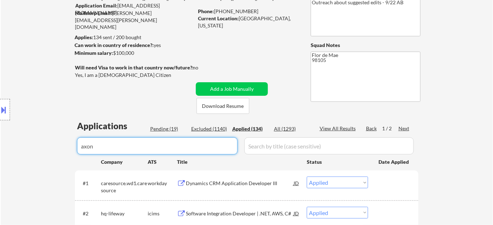
select select ""applied""
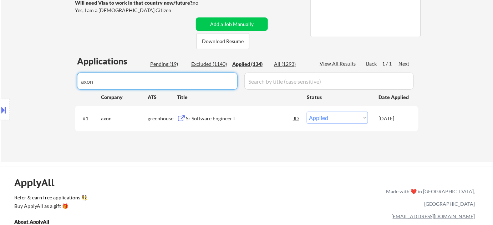
drag, startPoint x: 180, startPoint y: 81, endPoint x: 113, endPoint y: 86, distance: 67.2
type input "a"
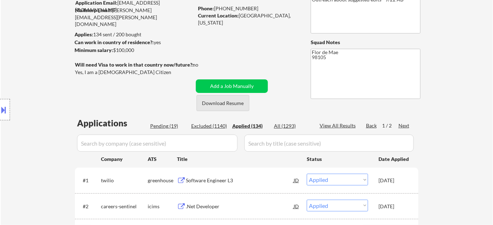
scroll to position [65, 0]
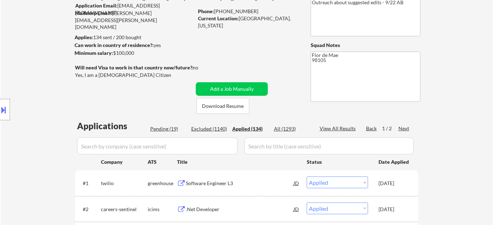
click at [173, 128] on div "Pending (19)" at bounding box center [168, 129] width 36 height 7
select select ""pending""
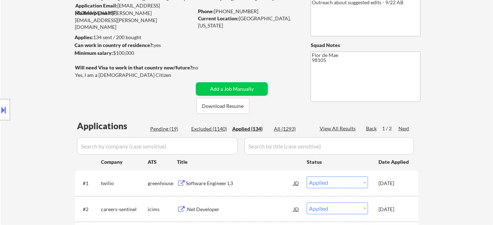
select select ""pending""
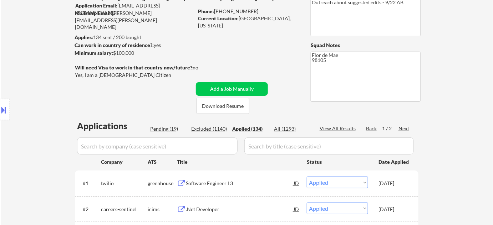
select select ""pending""
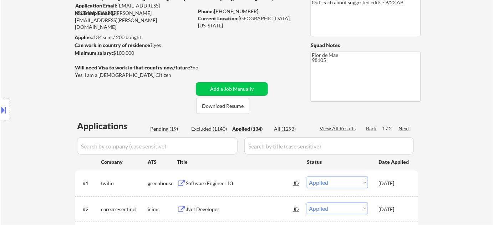
select select ""pending""
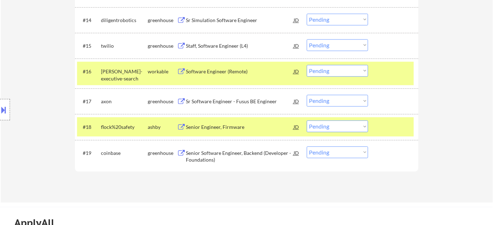
scroll to position [583, 0]
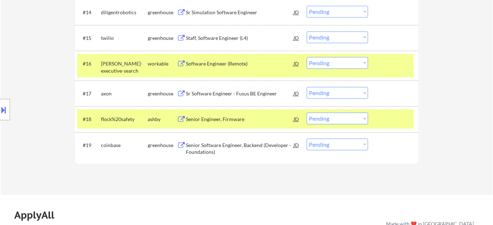
drag, startPoint x: 326, startPoint y: 90, endPoint x: 325, endPoint y: 96, distance: 5.4
click at [326, 90] on select "Choose an option... Pending Applied Excluded (Questions) Excluded (Expired) Exc…" at bounding box center [337, 93] width 61 height 12
click at [307, 87] on select "Choose an option... Pending Applied Excluded (Questions) Excluded (Expired) Exc…" at bounding box center [337, 93] width 61 height 12
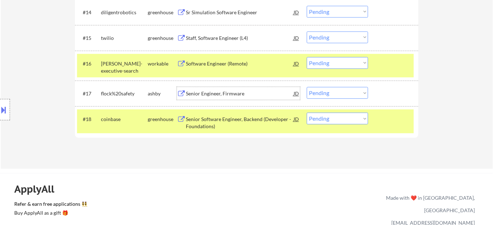
click at [217, 90] on div "Senior Engineer, Firmware" at bounding box center [240, 93] width 108 height 13
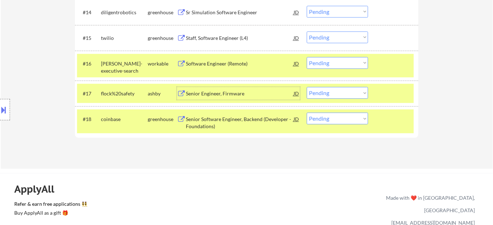
scroll to position [551, 0]
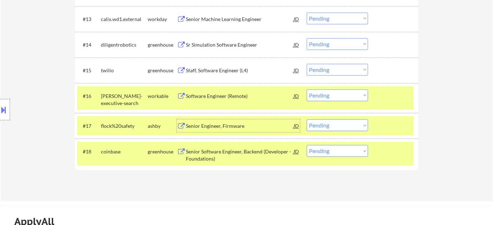
click at [219, 38] on div "Sr Simulation Software Engineer" at bounding box center [240, 44] width 108 height 13
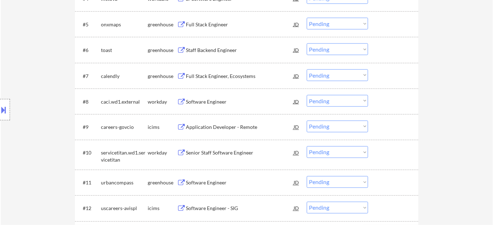
scroll to position [324, 0]
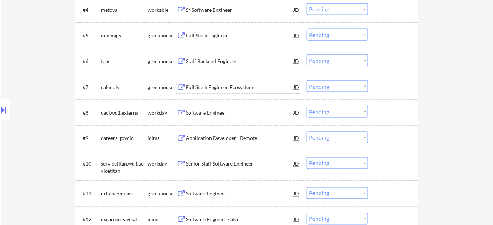
click at [215, 87] on div "Full Stack Engineer, Ecosystems" at bounding box center [240, 87] width 108 height 7
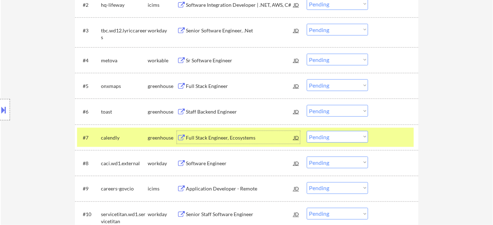
scroll to position [259, 0]
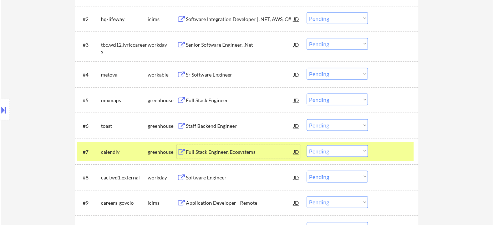
click at [200, 124] on div "Staff Backend Engineer" at bounding box center [240, 126] width 108 height 7
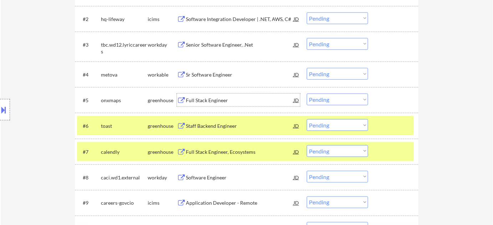
click at [206, 102] on div "Full Stack Engineer" at bounding box center [240, 100] width 108 height 7
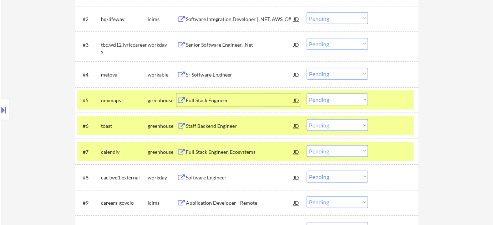
click at [198, 74] on div "Sr Software Engineer" at bounding box center [240, 74] width 108 height 7
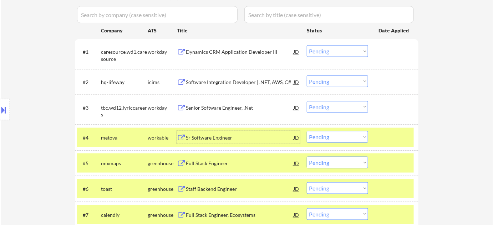
scroll to position [194, 0]
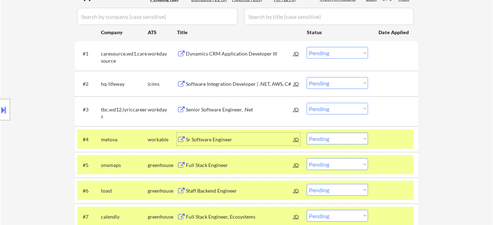
click at [225, 86] on div "Software Integration Developer | .NET, AWS, C#" at bounding box center [240, 84] width 108 height 7
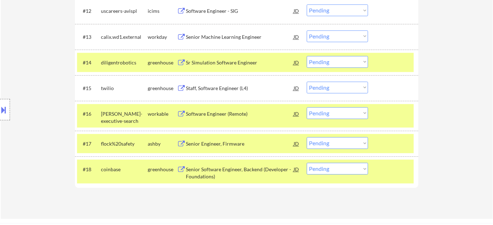
scroll to position [616, 0]
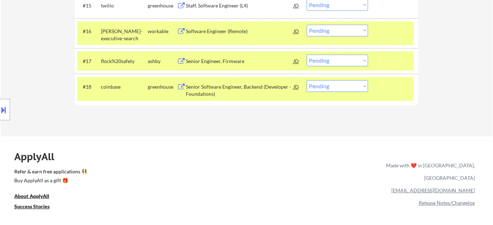
click at [327, 61] on select "Choose an option... Pending Applied Excluded (Questions) Excluded (Expired) Exc…" at bounding box center [337, 61] width 61 height 12
click at [307, 55] on select "Choose an option... Pending Applied Excluded (Questions) Excluded (Expired) Exc…" at bounding box center [337, 61] width 61 height 12
select select ""pending""
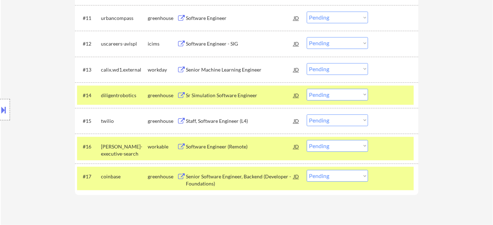
scroll to position [486, 0]
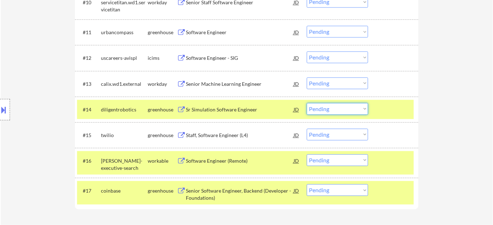
drag, startPoint x: 343, startPoint y: 109, endPoint x: 343, endPoint y: 113, distance: 3.9
click at [343, 108] on select "Choose an option... Pending Applied Excluded (Questions) Excluded (Expired) Exc…" at bounding box center [337, 109] width 61 height 12
click at [307, 103] on select "Choose an option... Pending Applied Excluded (Questions) Excluded (Expired) Exc…" at bounding box center [337, 109] width 61 height 12
select select ""pending""
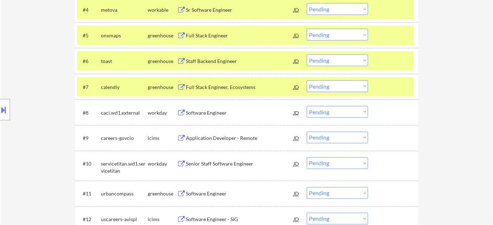
scroll to position [292, 0]
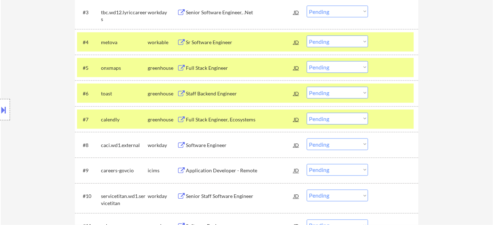
click at [328, 71] on select "Choose an option... Pending Applied Excluded (Questions) Excluded (Expired) Exc…" at bounding box center [337, 67] width 61 height 12
click at [307, 61] on select "Choose an option... Pending Applied Excluded (Questions) Excluded (Expired) Exc…" at bounding box center [337, 67] width 61 height 12
select select ""pending""
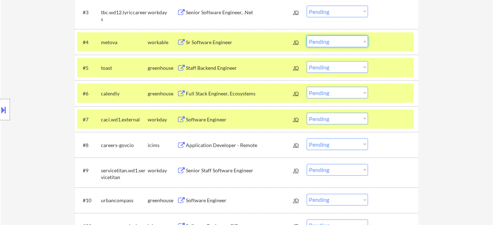
click at [315, 46] on select "Choose an option... Pending Applied Excluded (Questions) Excluded (Expired) Exc…" at bounding box center [337, 42] width 61 height 12
click at [307, 36] on select "Choose an option... Pending Applied Excluded (Questions) Excluded (Expired) Exc…" at bounding box center [337, 42] width 61 height 12
select select ""pending""
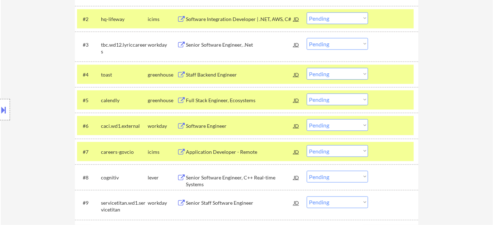
scroll to position [227, 0]
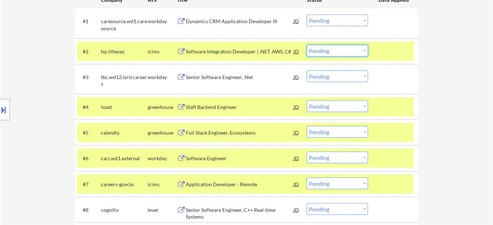
click at [348, 49] on select "Choose an option... Pending Applied Excluded (Questions) Excluded (Expired) Exc…" at bounding box center [337, 51] width 61 height 12
click at [307, 45] on select "Choose an option... Pending Applied Excluded (Questions) Excluded (Expired) Exc…" at bounding box center [337, 51] width 61 height 12
select select ""pending""
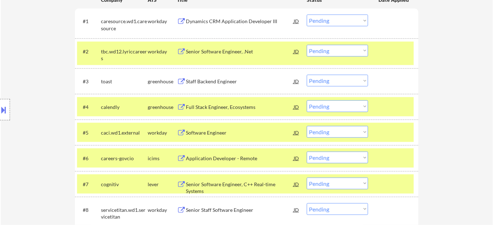
click at [320, 80] on select "Choose an option... Pending Applied Excluded (Questions) Excluded (Expired) Exc…" at bounding box center [337, 81] width 61 height 12
click at [307, 75] on select "Choose an option... Pending Applied Excluded (Questions) Excluded (Expired) Exc…" at bounding box center [337, 81] width 61 height 12
select select ""pending""
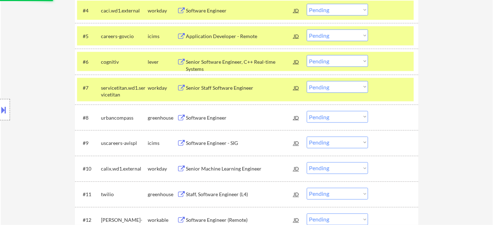
scroll to position [324, 0]
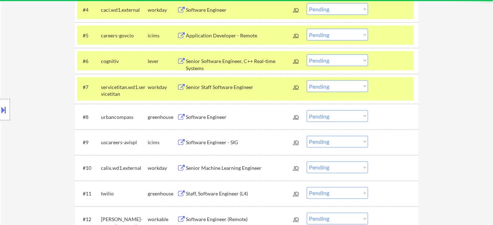
click at [258, 62] on div "Senior Software Engineer, C++ Real-time Systems" at bounding box center [240, 65] width 108 height 14
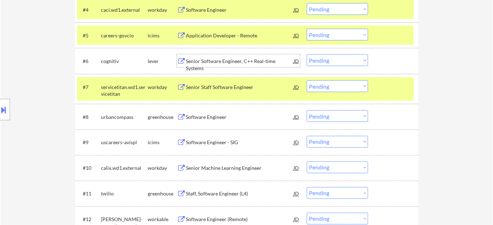
click at [323, 60] on select "Choose an option... Pending Applied Excluded (Questions) Excluded (Expired) Exc…" at bounding box center [337, 61] width 61 height 12
click at [307, 55] on select "Choose an option... Pending Applied Excluded (Questions) Excluded (Expired) Exc…" at bounding box center [337, 61] width 61 height 12
select select ""pending""
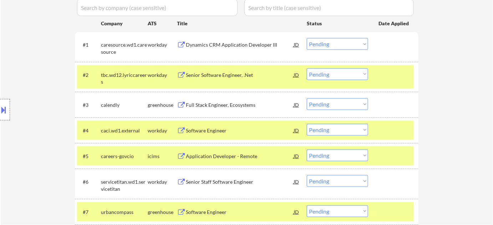
scroll to position [194, 0]
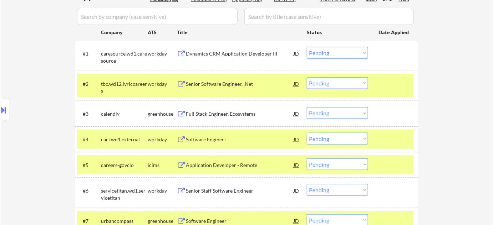
click at [236, 84] on div "Senior Software Engineer, .Net" at bounding box center [240, 84] width 108 height 7
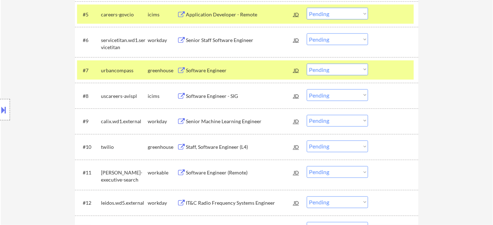
scroll to position [389, 0]
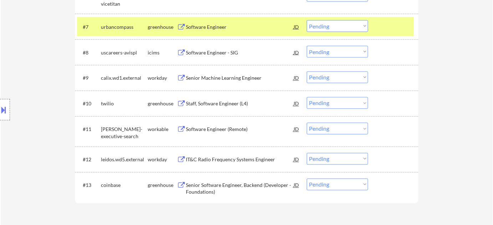
click at [222, 101] on div "Staff, Software Engineer (L4)" at bounding box center [240, 104] width 108 height 7
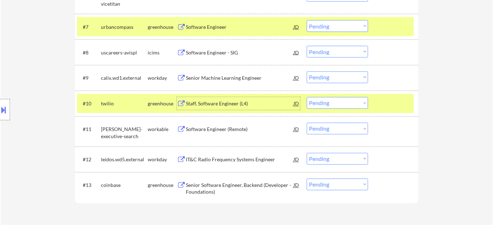
click at [326, 100] on select "Choose an option... Pending Applied Excluded (Questions) Excluded (Expired) Exc…" at bounding box center [337, 103] width 61 height 12
click at [307, 97] on select "Choose an option... Pending Applied Excluded (Questions) Excluded (Expired) Exc…" at bounding box center [337, 103] width 61 height 12
select select ""pending""
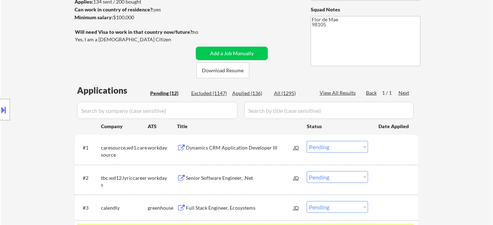
scroll to position [194, 0]
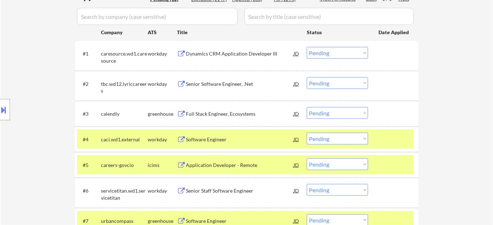
click at [327, 82] on select "Choose an option... Pending Applied Excluded (Questions) Excluded (Expired) Exc…" at bounding box center [337, 83] width 61 height 12
click at [307, 77] on select "Choose an option... Pending Applied Excluded (Questions) Excluded (Expired) Exc…" at bounding box center [337, 83] width 61 height 12
select select ""pending""
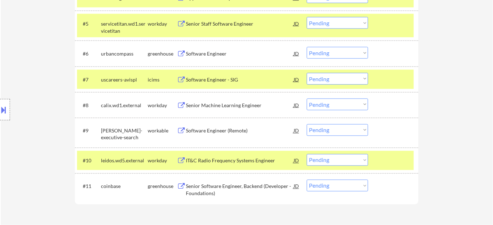
scroll to position [324, 0]
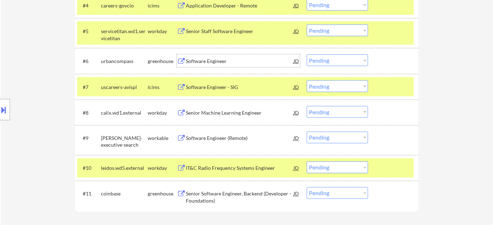
click at [207, 61] on div "Software Engineer" at bounding box center [240, 61] width 108 height 7
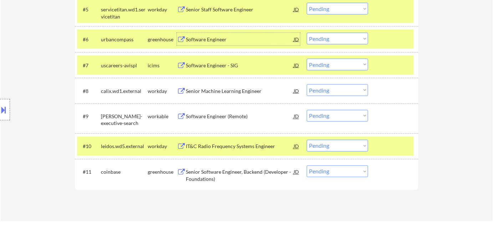
scroll to position [357, 0]
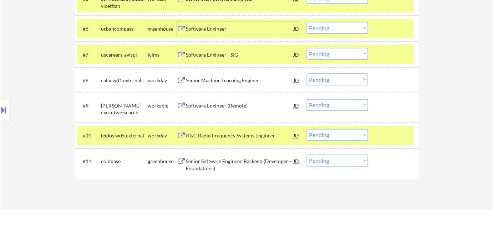
click at [225, 138] on div "IT&C Radio Frequency Systems Engineer" at bounding box center [240, 136] width 108 height 7
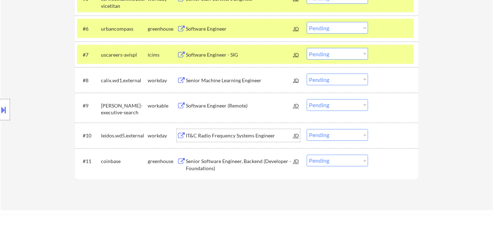
drag, startPoint x: 318, startPoint y: 29, endPoint x: 320, endPoint y: 32, distance: 3.7
click at [318, 29] on select "Choose an option... Pending Applied Excluded (Questions) Excluded (Expired) Exc…" at bounding box center [337, 28] width 61 height 12
click at [307, 22] on select "Choose an option... Pending Applied Excluded (Questions) Excluded (Expired) Exc…" at bounding box center [337, 28] width 61 height 12
select select ""pending""
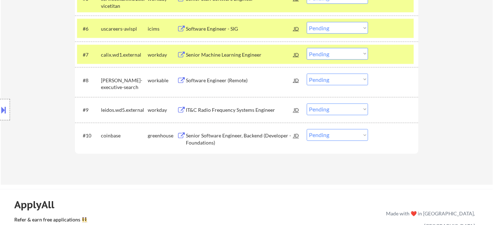
click at [207, 52] on div "Senior Machine Learning Engineer" at bounding box center [240, 54] width 108 height 7
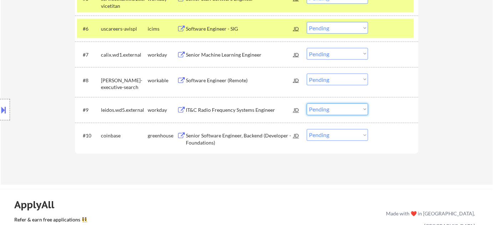
click at [352, 113] on select "Choose an option... Pending Applied Excluded (Questions) Excluded (Expired) Exc…" at bounding box center [337, 110] width 61 height 12
click at [307, 104] on select "Choose an option... Pending Applied Excluded (Questions) Excluded (Expired) Exc…" at bounding box center [337, 110] width 61 height 12
select select ""pending""
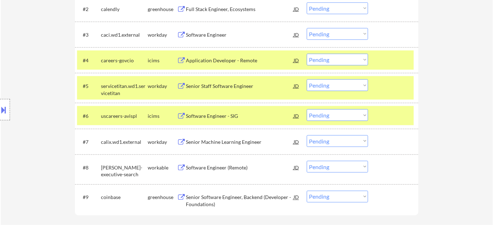
scroll to position [259, 0]
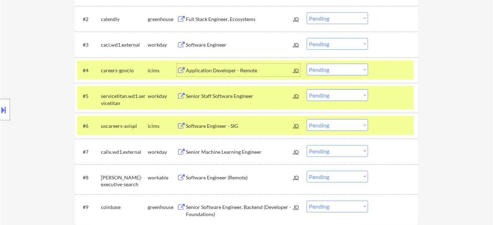
click at [213, 68] on div "Application Developer - Remote" at bounding box center [240, 70] width 108 height 7
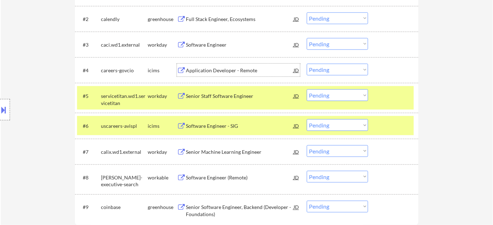
click at [340, 155] on select "Choose an option... Pending Applied Excluded (Questions) Excluded (Expired) Exc…" at bounding box center [337, 151] width 61 height 12
click at [307, 145] on select "Choose an option... Pending Applied Excluded (Questions) Excluded (Expired) Exc…" at bounding box center [337, 151] width 61 height 12
select select ""pending""
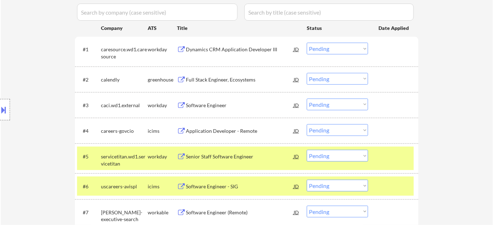
scroll to position [194, 0]
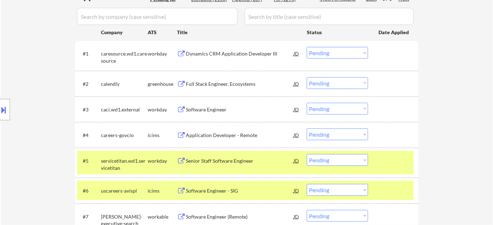
click at [215, 53] on div "Dynamics CRM Application Developer III" at bounding box center [240, 53] width 108 height 7
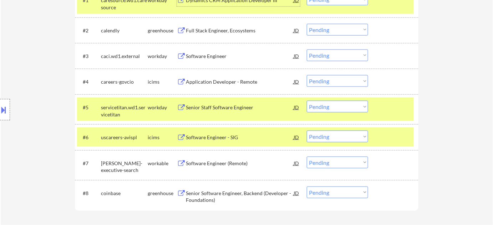
scroll to position [259, 0]
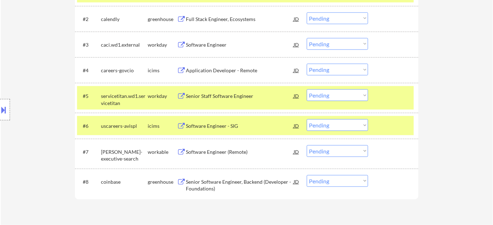
click at [323, 72] on select "Choose an option... Pending Applied Excluded (Questions) Excluded (Expired) Exc…" at bounding box center [337, 70] width 61 height 12
click at [307, 64] on select "Choose an option... Pending Applied Excluded (Questions) Excluded (Expired) Exc…" at bounding box center [337, 70] width 61 height 12
select select ""pending""
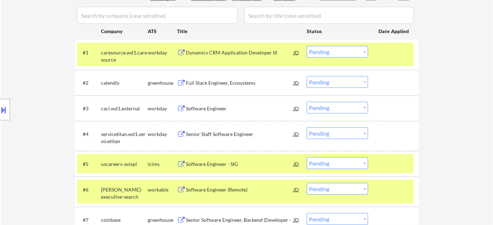
scroll to position [194, 0]
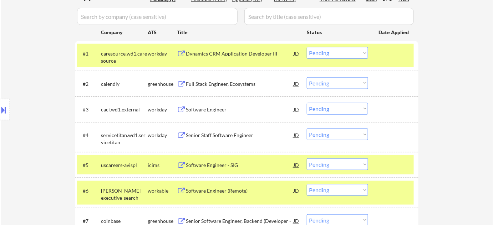
click at [212, 132] on div "Senior Staff Software Engineer" at bounding box center [240, 135] width 108 height 7
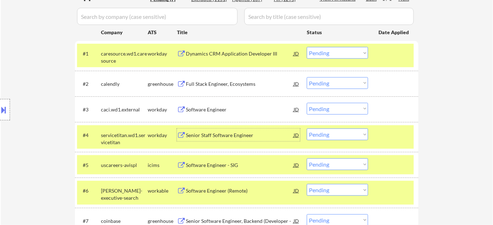
click at [331, 52] on select "Choose an option... Pending Applied Excluded (Questions) Excluded (Expired) Exc…" at bounding box center [337, 53] width 61 height 12
click at [307, 47] on select "Choose an option... Pending Applied Excluded (Questions) Excluded (Expired) Exc…" at bounding box center [337, 53] width 61 height 12
select select ""pending""
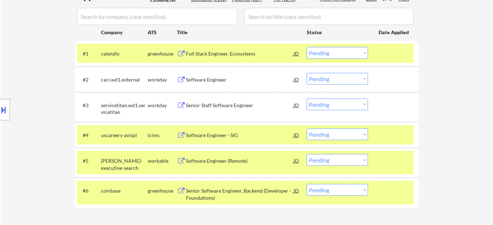
click at [220, 163] on div "Software Engineer (Remote)" at bounding box center [240, 161] width 108 height 7
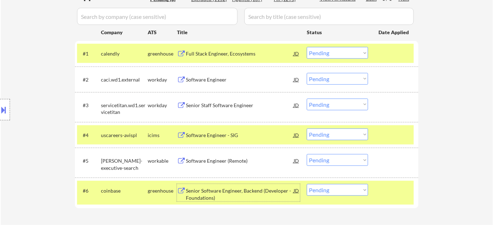
click at [215, 198] on div "Senior Software Engineer, Backend (Developer - Foundations)" at bounding box center [240, 195] width 108 height 14
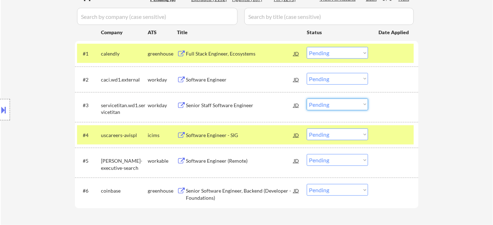
click at [337, 101] on select "Choose an option... Pending Applied Excluded (Questions) Excluded (Expired) Exc…" at bounding box center [337, 105] width 61 height 12
click at [307, 99] on select "Choose an option... Pending Applied Excluded (Questions) Excluded (Expired) Exc…" at bounding box center [337, 105] width 61 height 12
select select ""pending""
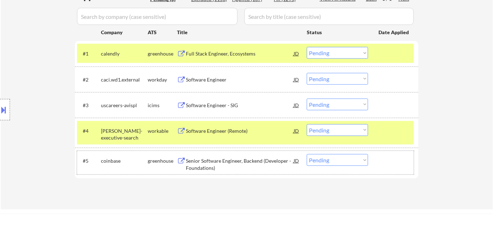
click at [338, 154] on div "#5 coinbase greenhouse Senior Software Engineer, Backend (Developer - Foundatio…" at bounding box center [245, 163] width 337 height 24
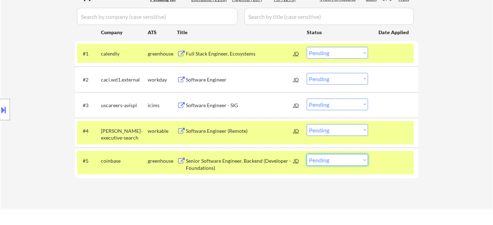
click at [331, 162] on select "Choose an option... Pending Applied Excluded (Questions) Excluded (Expired) Exc…" at bounding box center [337, 160] width 61 height 12
select select ""excluded__bad_match_""
click at [307, 154] on select "Choose an option... Pending Applied Excluded (Questions) Excluded (Expired) Exc…" at bounding box center [337, 160] width 61 height 12
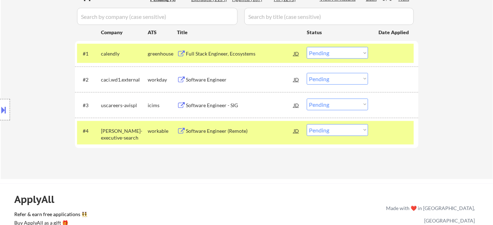
click at [204, 80] on div "Software Engineer" at bounding box center [240, 79] width 108 height 7
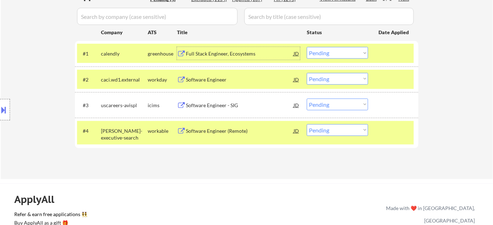
click at [196, 52] on div "Full Stack Engineer, Ecosystems" at bounding box center [240, 53] width 108 height 7
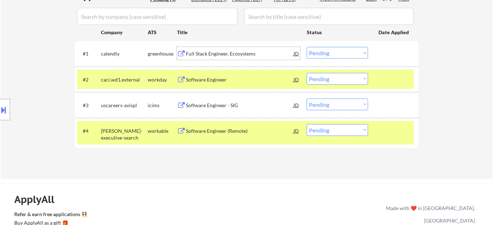
click at [331, 48] on select "Choose an option... Pending Applied Excluded (Questions) Excluded (Expired) Exc…" at bounding box center [337, 53] width 61 height 12
click at [307, 47] on select "Choose an option... Pending Applied Excluded (Questions) Excluded (Expired) Exc…" at bounding box center [337, 53] width 61 height 12
select select ""pending""
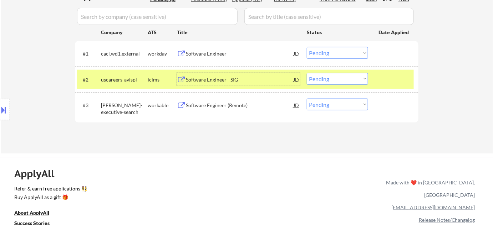
click at [225, 83] on div "Software Engineer - SIG" at bounding box center [240, 79] width 108 height 13
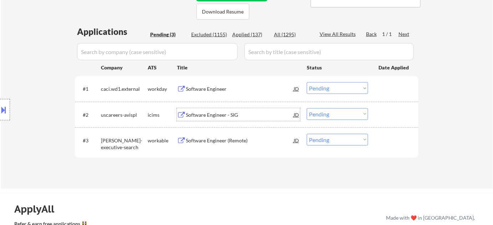
scroll to position [162, 0]
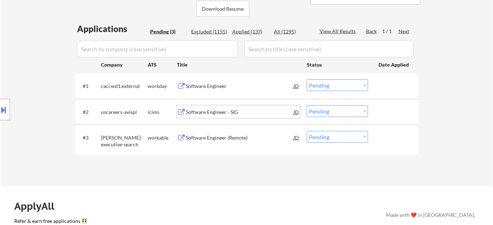
click at [325, 113] on select "Choose an option... Pending Applied Excluded (Questions) Excluded (Expired) Exc…" at bounding box center [337, 112] width 61 height 12
click at [307, 106] on select "Choose an option... Pending Applied Excluded (Questions) Excluded (Expired) Exc…" at bounding box center [337, 112] width 61 height 12
select select ""pending""
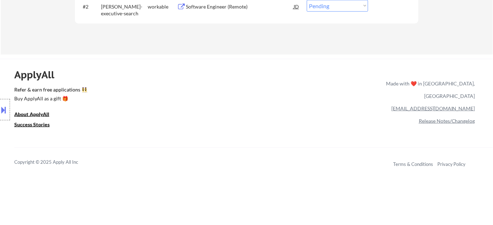
scroll to position [73, 0]
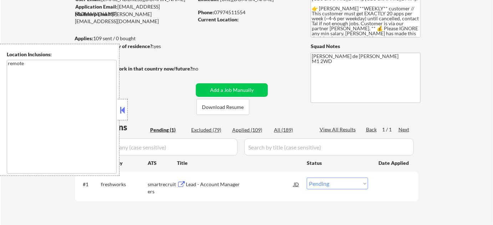
scroll to position [65, 0]
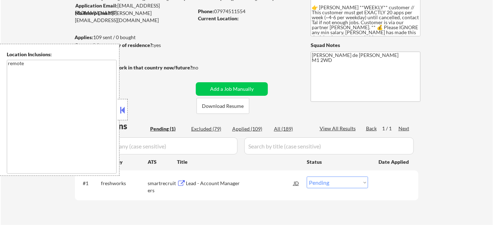
click at [125, 106] on button at bounding box center [123, 110] width 8 height 11
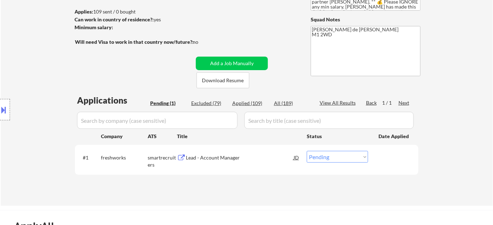
scroll to position [129, 0]
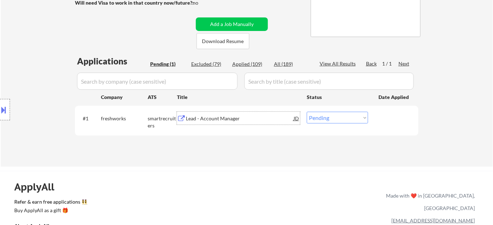
click at [214, 117] on div "Lead - Account Manager" at bounding box center [240, 118] width 108 height 7
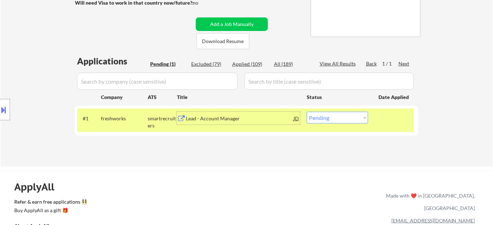
click at [216, 117] on div "Lead - Account Manager" at bounding box center [240, 118] width 108 height 7
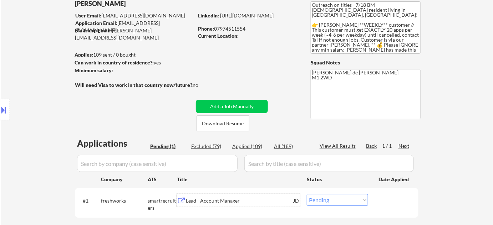
scroll to position [162, 0]
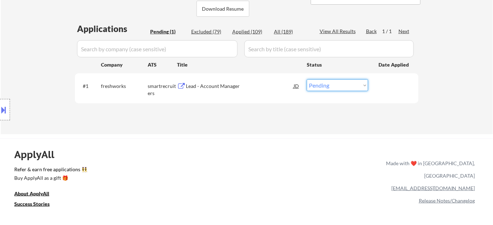
click at [323, 85] on select "Choose an option... Pending Applied Excluded (Questions) Excluded (Expired) Exc…" at bounding box center [337, 86] width 61 height 12
select select ""applied""
click at [307, 80] on select "Choose an option... Pending Applied Excluded (Questions) Excluded (Expired) Exc…" at bounding box center [337, 86] width 61 height 12
click at [340, 88] on select "Choose an option... Pending Applied Excluded (Questions) Excluded (Expired) Exc…" at bounding box center [337, 86] width 61 height 12
click at [289, 113] on div "Applications Pending (1) Excluded (79) Applied (109) All (189) View All Results…" at bounding box center [246, 72] width 343 height 98
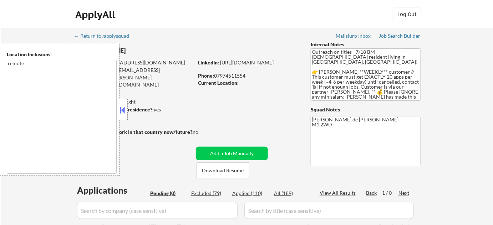
click at [125, 106] on button at bounding box center [123, 110] width 8 height 11
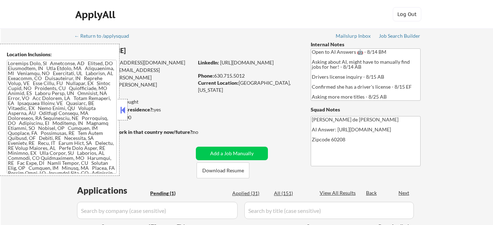
select select ""pending""
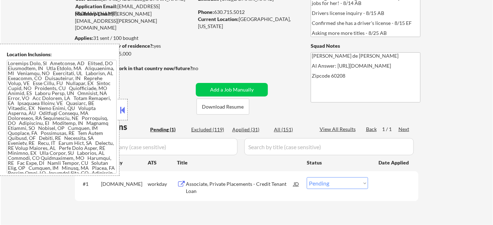
scroll to position [65, 0]
click at [125, 110] on button at bounding box center [123, 110] width 8 height 11
